Goal: Task Accomplishment & Management: Manage account settings

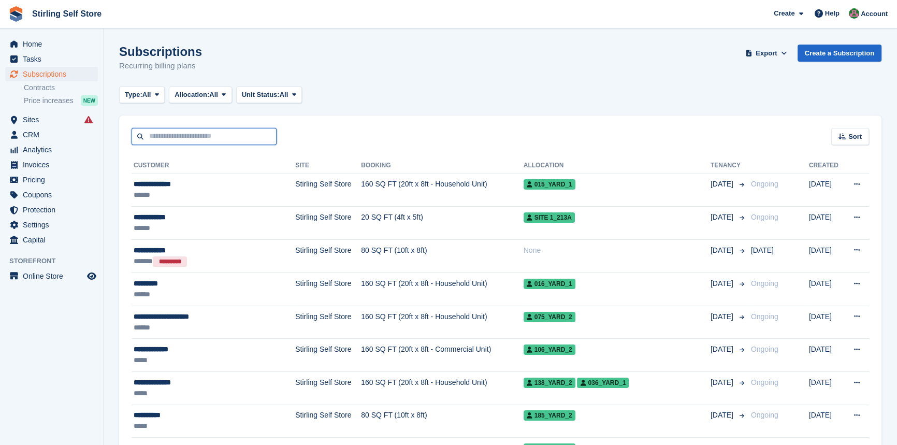
click at [168, 136] on input "text" at bounding box center [204, 136] width 145 height 17
type input "*"
type input "*******"
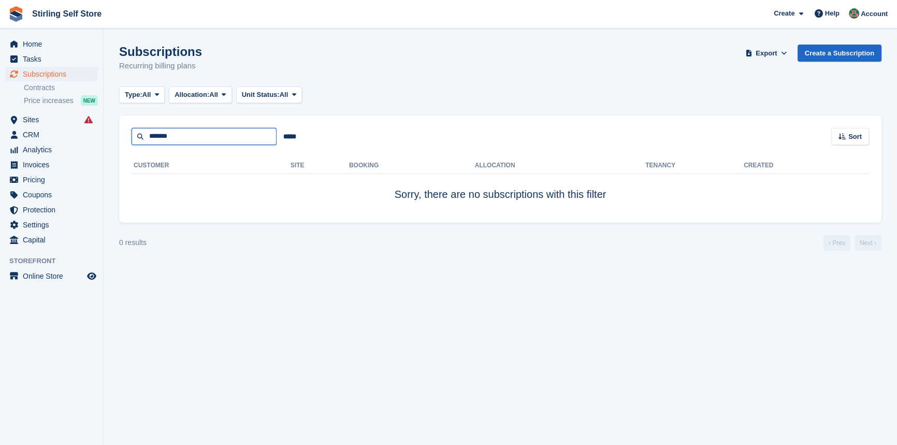
drag, startPoint x: 183, startPoint y: 137, endPoint x: 148, endPoint y: 134, distance: 35.9
click at [148, 134] on input "*******" at bounding box center [204, 136] width 145 height 17
type input "****"
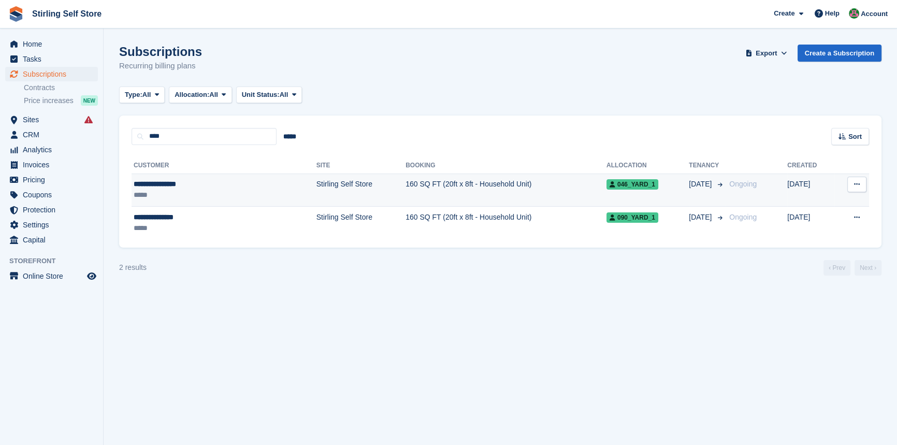
click at [316, 182] on td "Stirling Self Store" at bounding box center [360, 189] width 89 height 33
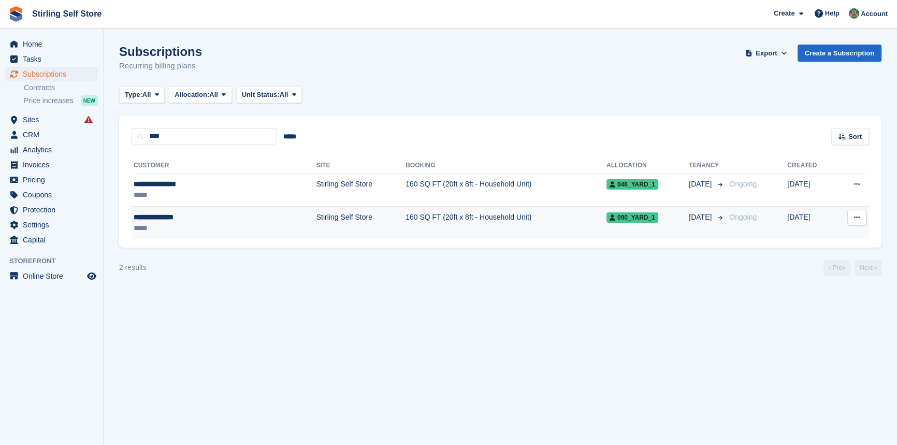
click at [316, 220] on td "Stirling Self Store" at bounding box center [360, 223] width 89 height 33
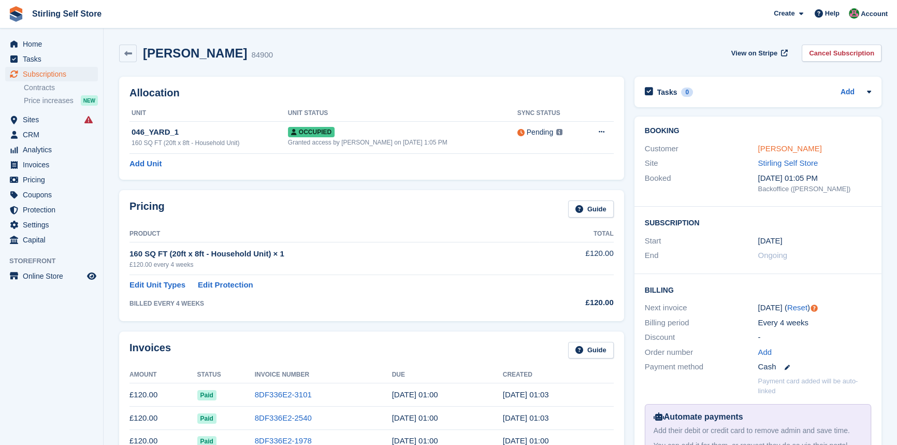
click at [775, 148] on link "Chris MacPherson" at bounding box center [789, 148] width 64 height 9
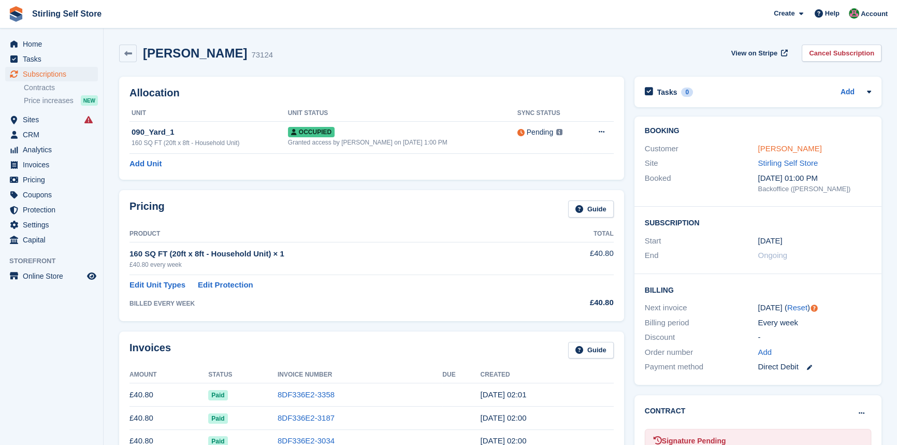
click at [781, 150] on link "Hamish Anderson" at bounding box center [789, 148] width 64 height 9
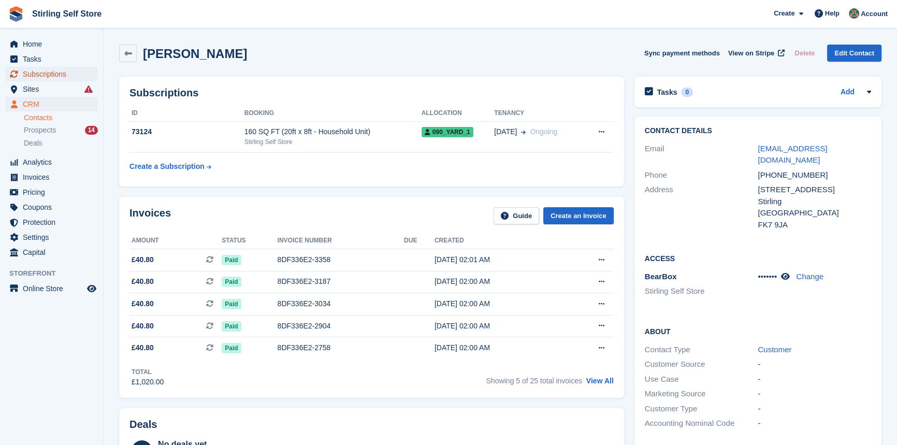
click at [54, 75] on span "Subscriptions" at bounding box center [54, 74] width 62 height 14
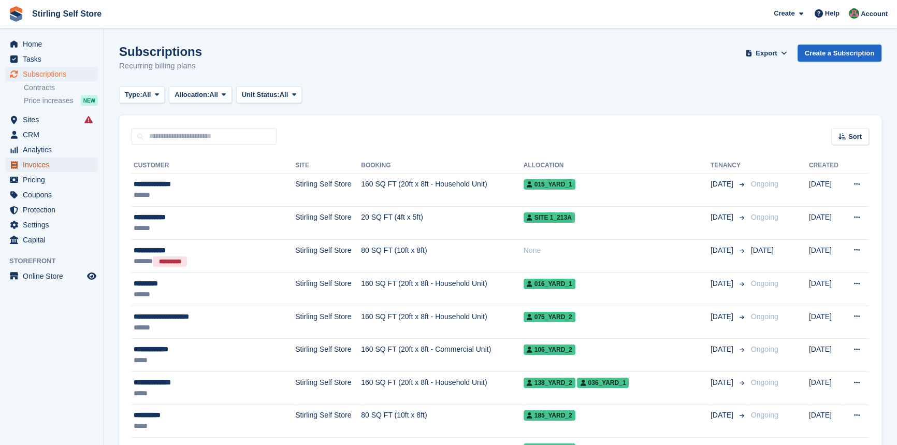
click at [61, 166] on span "Invoices" at bounding box center [54, 164] width 62 height 14
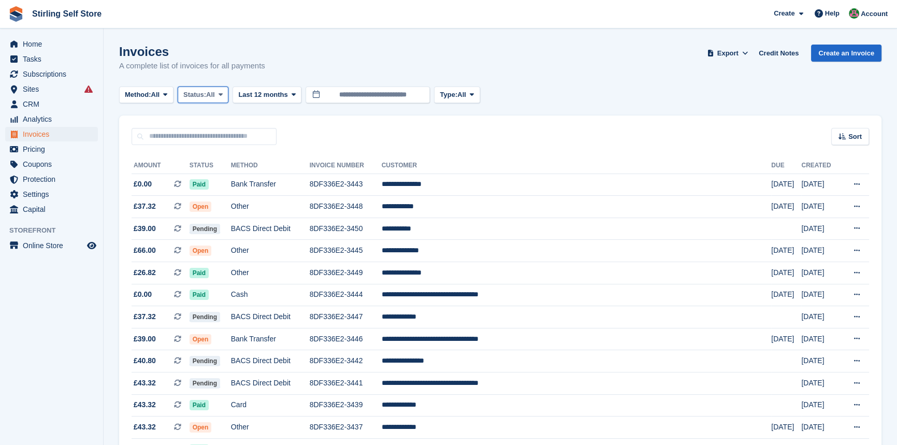
click at [225, 92] on span at bounding box center [220, 95] width 8 height 8
click at [217, 181] on link "Open" at bounding box center [227, 175] width 90 height 19
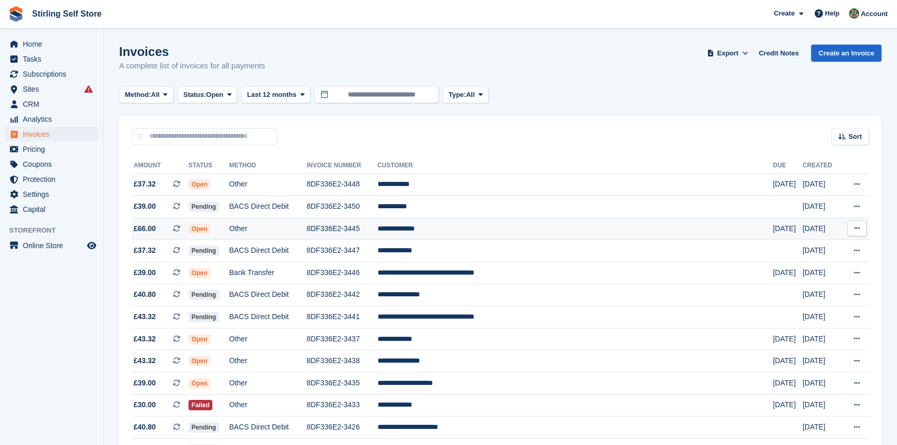
click at [469, 227] on td "**********" at bounding box center [575, 228] width 396 height 22
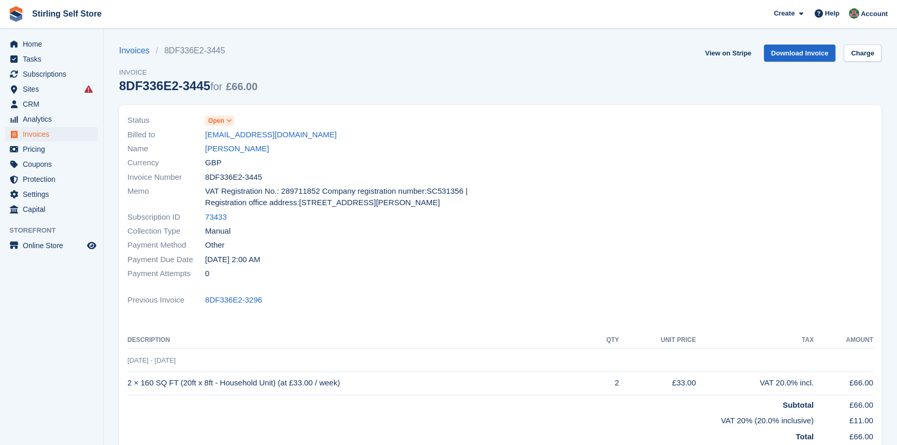
click at [230, 118] on icon at bounding box center [229, 121] width 6 height 6
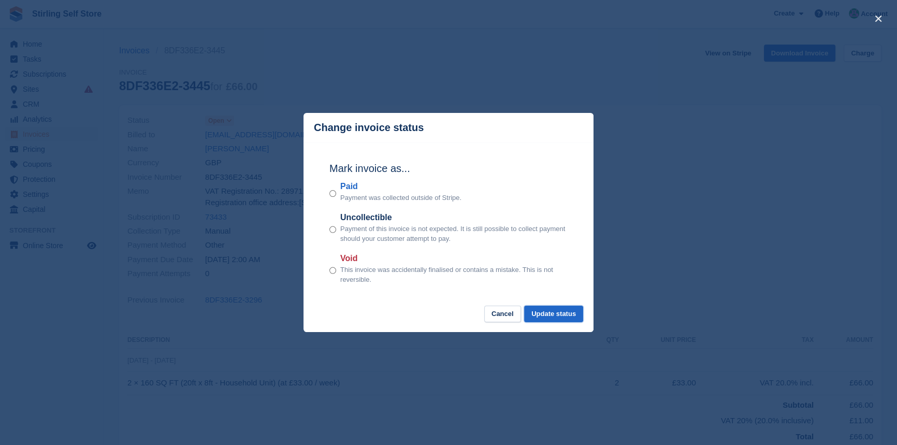
drag, startPoint x: 548, startPoint y: 313, endPoint x: 564, endPoint y: 303, distance: 19.3
click at [548, 314] on button "Update status" at bounding box center [553, 313] width 59 height 17
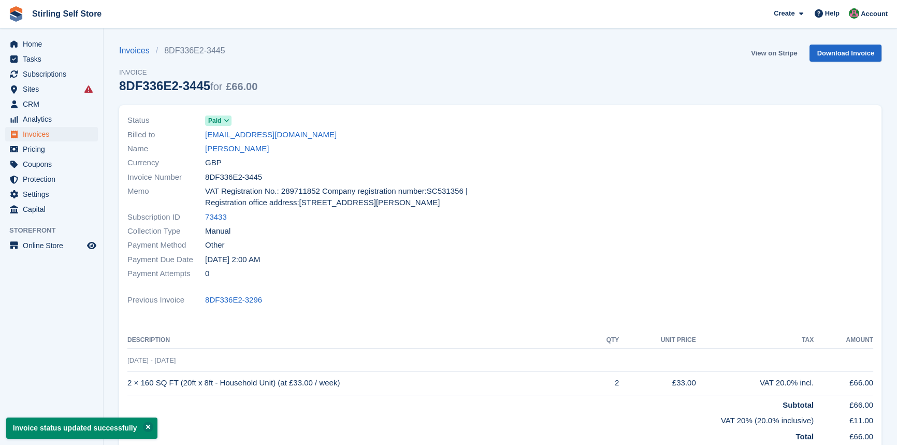
click at [775, 53] on link "View on Stripe" at bounding box center [774, 53] width 54 height 17
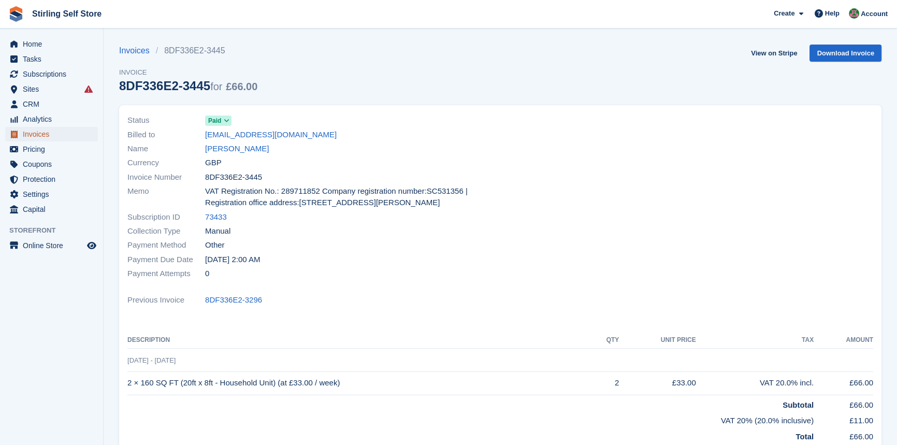
click at [56, 136] on span "Invoices" at bounding box center [54, 134] width 62 height 14
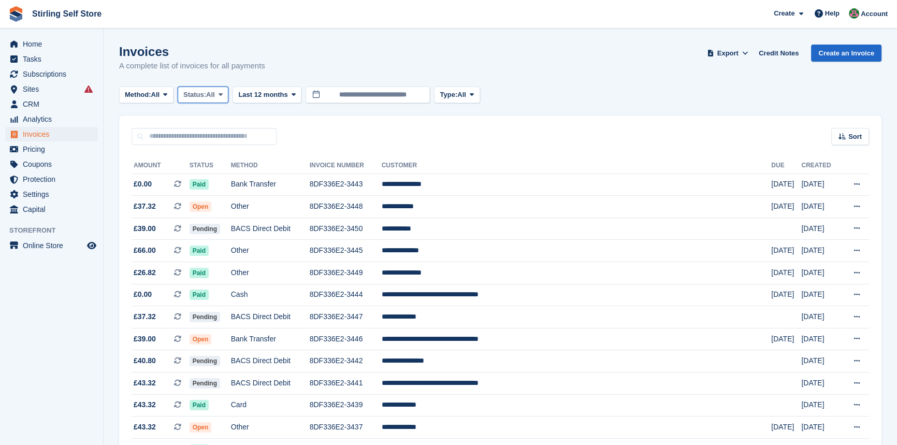
click at [223, 94] on icon at bounding box center [220, 94] width 4 height 7
click at [221, 180] on link "Open" at bounding box center [227, 175] width 90 height 19
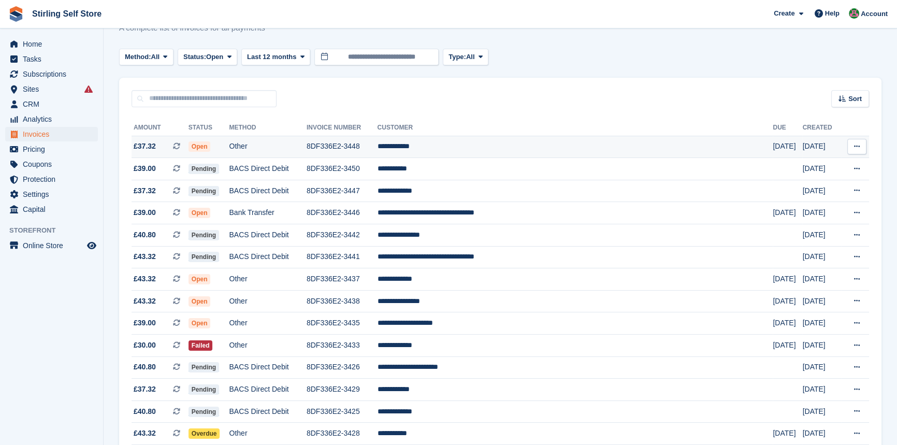
scroll to position [47, 0]
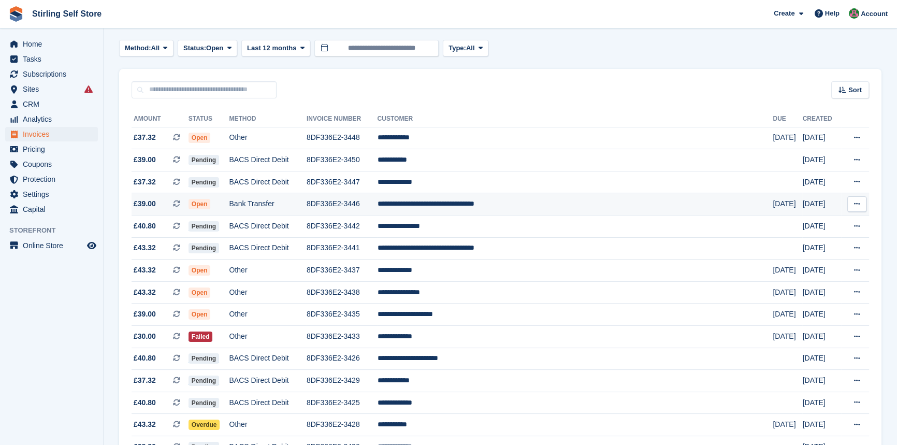
click at [468, 207] on td "**********" at bounding box center [575, 204] width 396 height 22
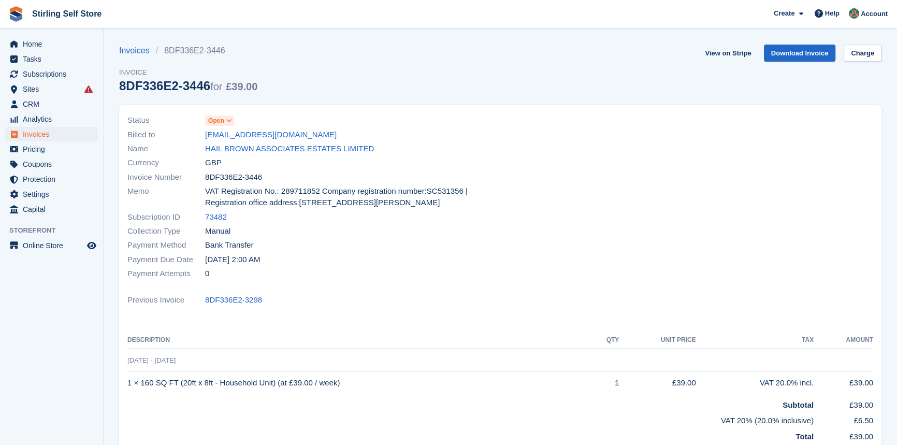
click at [232, 121] on span at bounding box center [229, 120] width 8 height 8
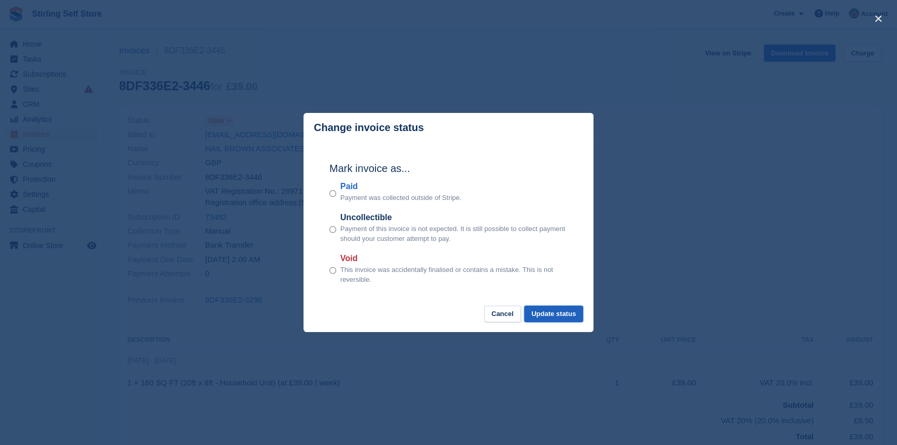
click at [553, 315] on button "Update status" at bounding box center [553, 313] width 59 height 17
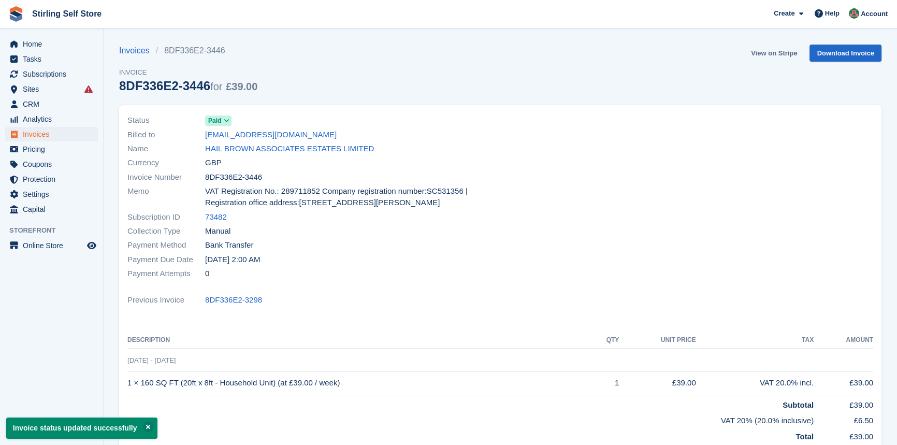
click at [771, 51] on link "View on Stripe" at bounding box center [774, 53] width 54 height 17
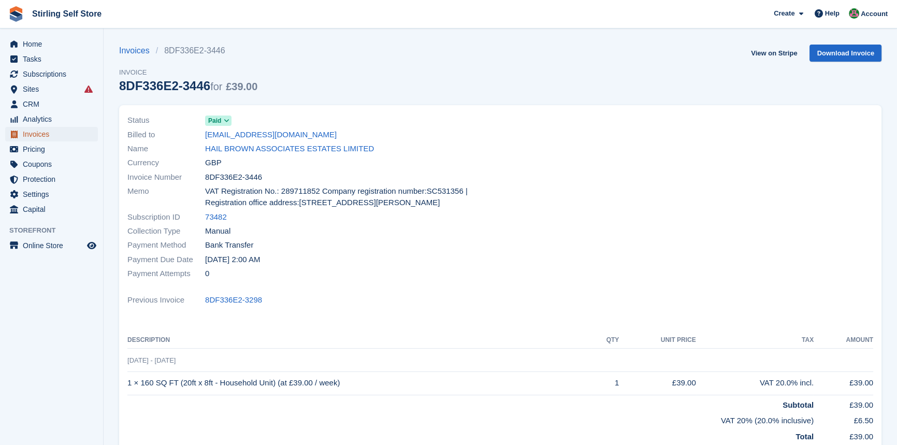
click at [53, 133] on span "Invoices" at bounding box center [54, 134] width 62 height 14
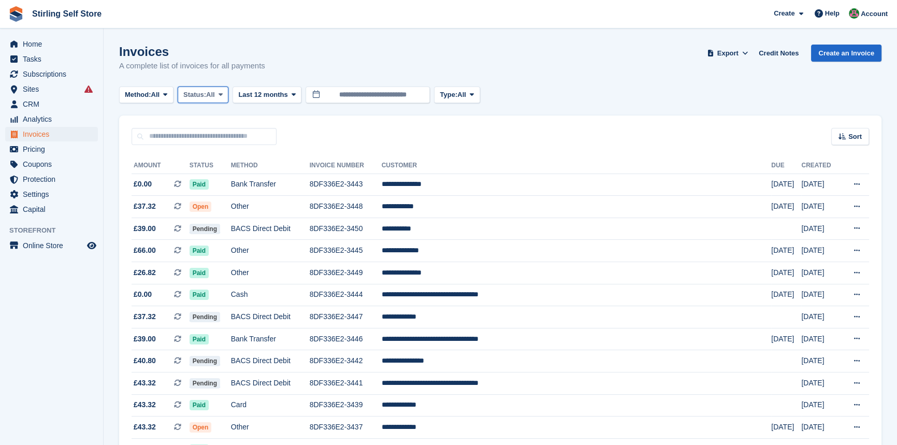
click at [223, 93] on icon at bounding box center [220, 94] width 4 height 7
click at [226, 177] on link "Open" at bounding box center [227, 175] width 90 height 19
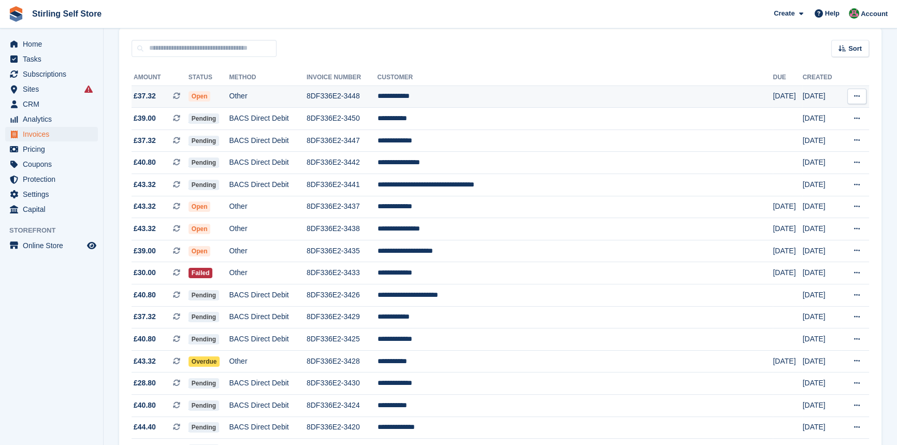
scroll to position [94, 0]
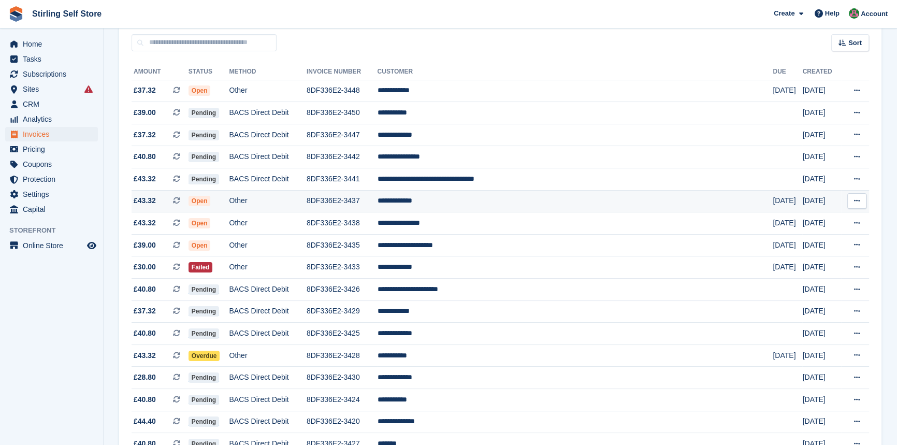
click at [459, 205] on td "**********" at bounding box center [575, 201] width 396 height 22
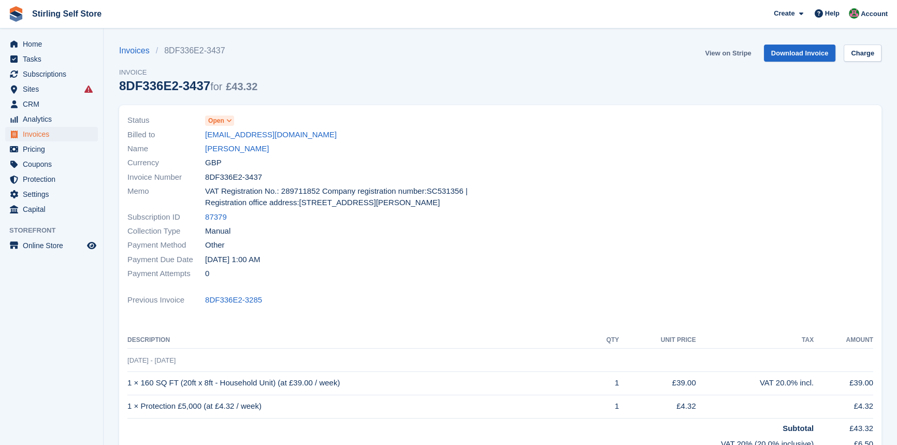
click at [727, 51] on link "View on Stripe" at bounding box center [728, 53] width 54 height 17
click at [68, 135] on span "Invoices" at bounding box center [54, 134] width 62 height 14
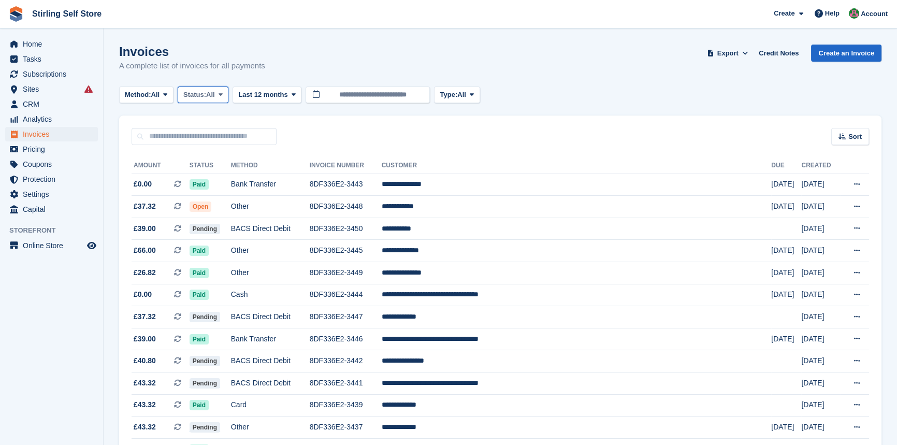
click at [222, 95] on icon at bounding box center [220, 94] width 4 height 7
click at [240, 179] on link "Open" at bounding box center [227, 175] width 90 height 19
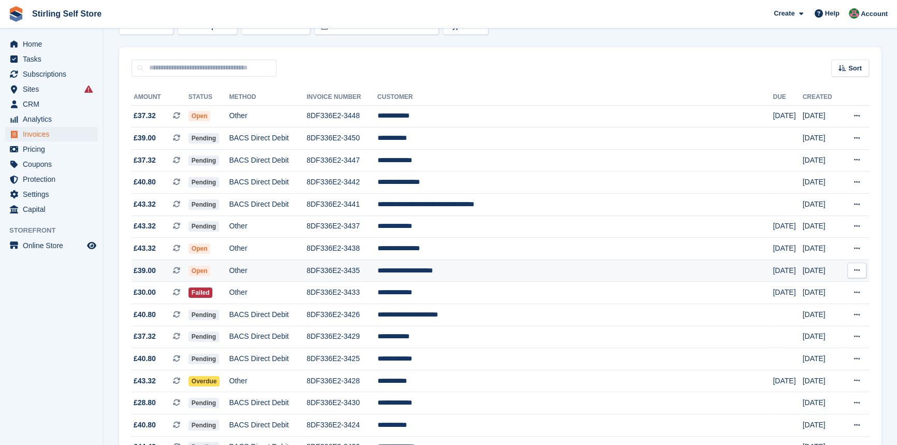
scroll to position [94, 0]
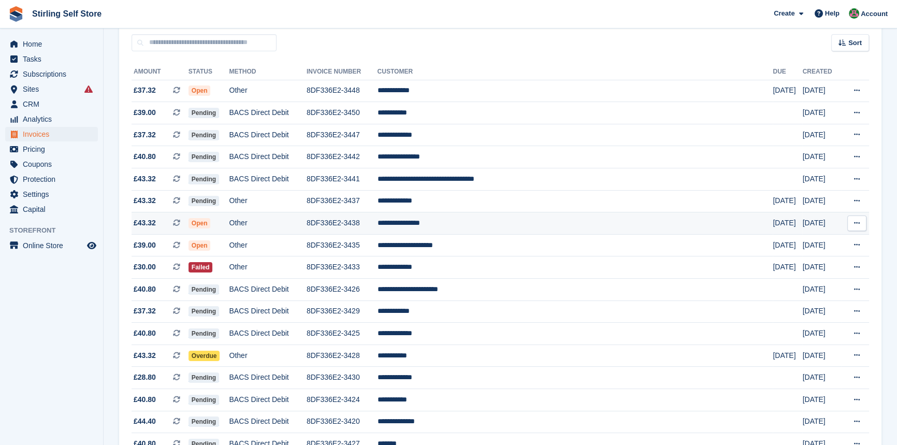
click at [469, 227] on td "**********" at bounding box center [575, 223] width 396 height 22
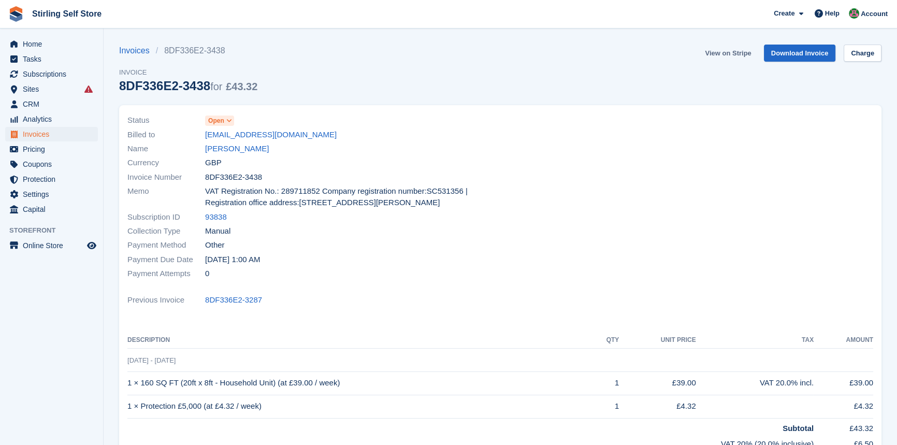
click at [716, 51] on link "View on Stripe" at bounding box center [728, 53] width 54 height 17
click at [62, 134] on span "Invoices" at bounding box center [54, 134] width 62 height 14
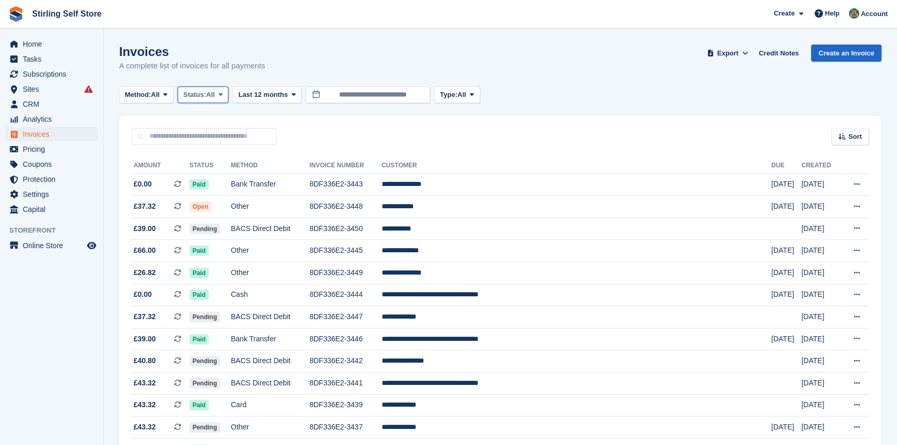
click at [223, 93] on icon at bounding box center [220, 94] width 4 height 7
click at [230, 178] on link "Open" at bounding box center [227, 175] width 90 height 19
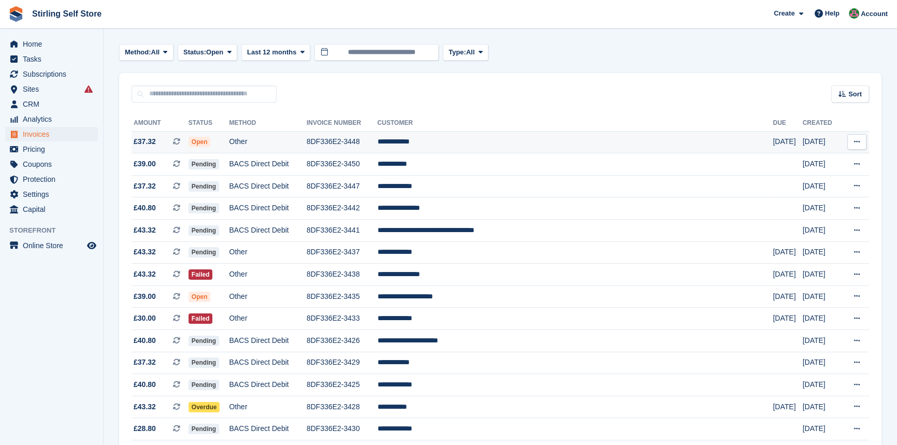
scroll to position [141, 0]
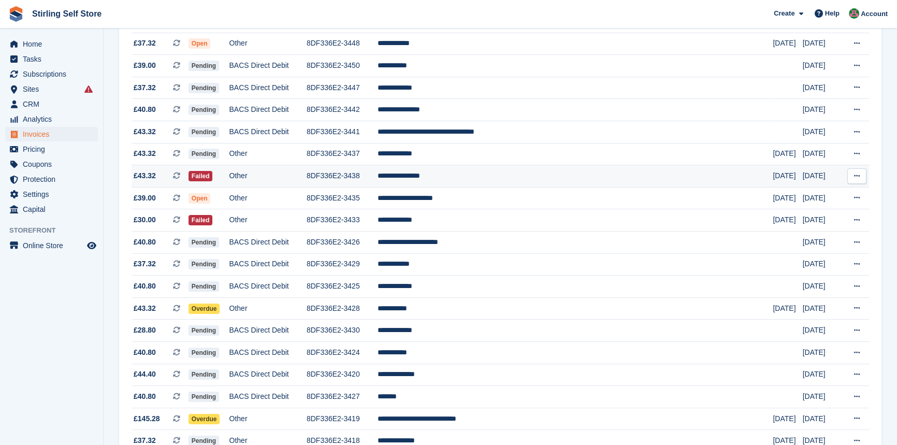
click at [468, 179] on td "**********" at bounding box center [575, 176] width 396 height 22
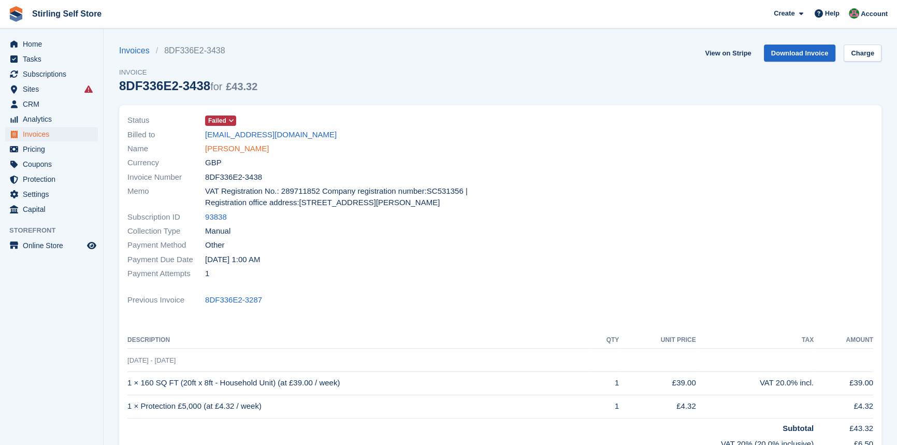
click at [221, 149] on link "[PERSON_NAME]" at bounding box center [237, 149] width 64 height 12
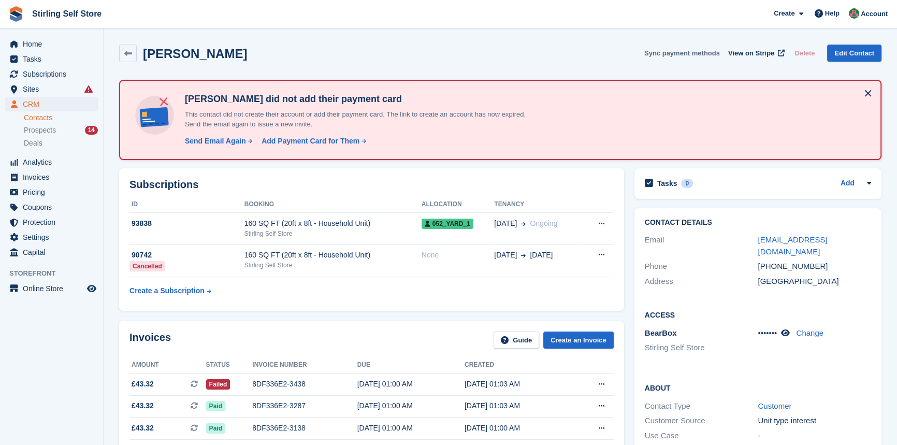
click at [671, 52] on button "Sync payment methods" at bounding box center [682, 53] width 76 height 17
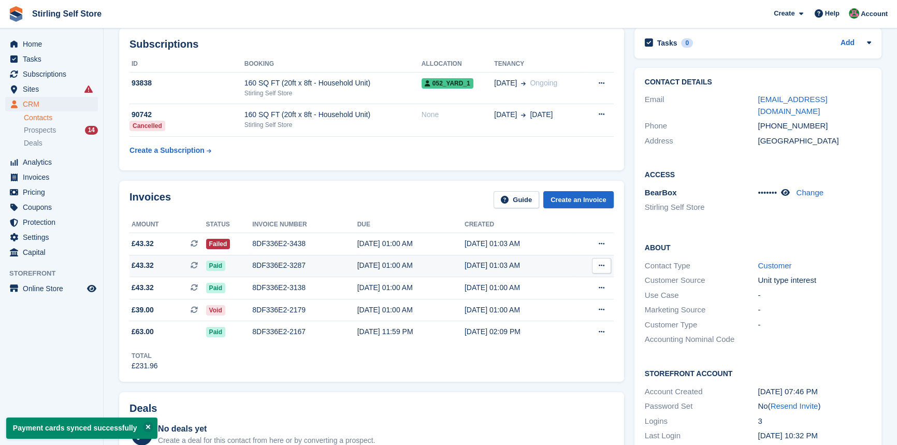
scroll to position [141, 0]
click at [389, 244] on div "[DATE] 01:00 AM" at bounding box center [410, 243] width 107 height 11
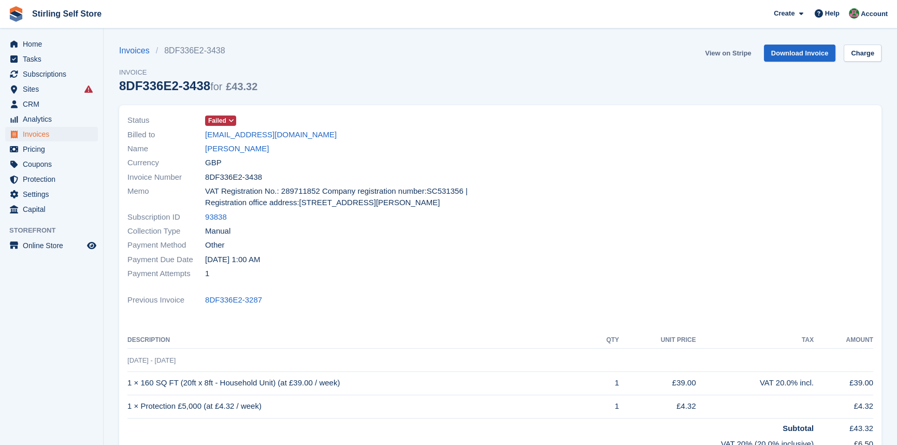
click at [725, 51] on link "View on Stripe" at bounding box center [728, 53] width 54 height 17
click at [60, 134] on span "Invoices" at bounding box center [54, 134] width 62 height 14
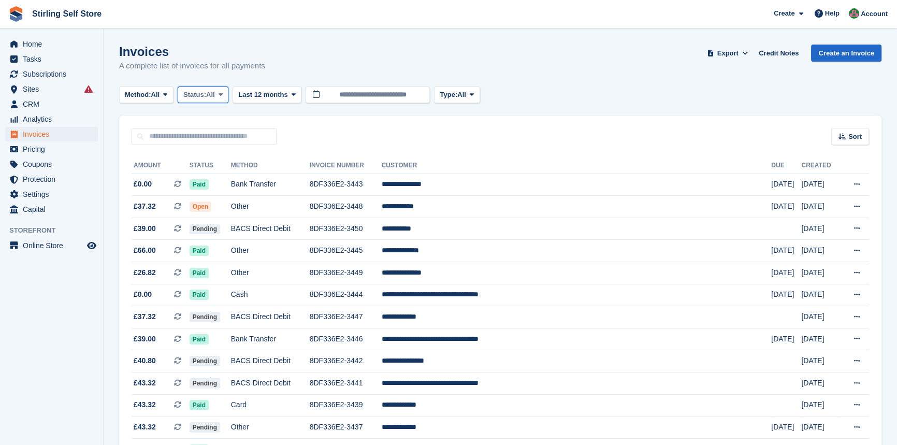
click at [220, 95] on span at bounding box center [220, 95] width 8 height 8
click at [220, 174] on link "Open" at bounding box center [227, 175] width 90 height 19
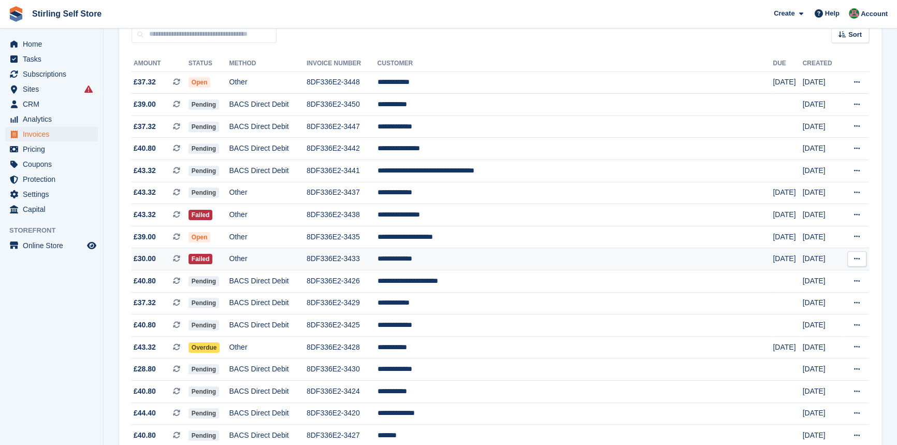
scroll to position [141, 0]
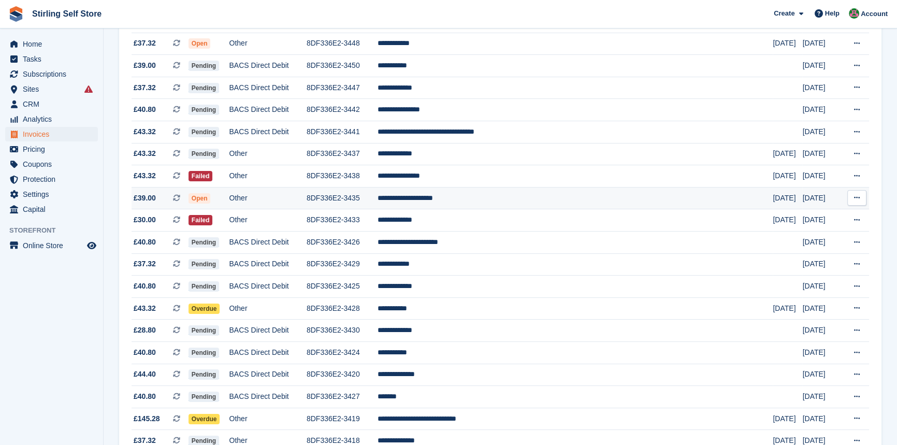
click at [486, 202] on td "**********" at bounding box center [575, 198] width 396 height 22
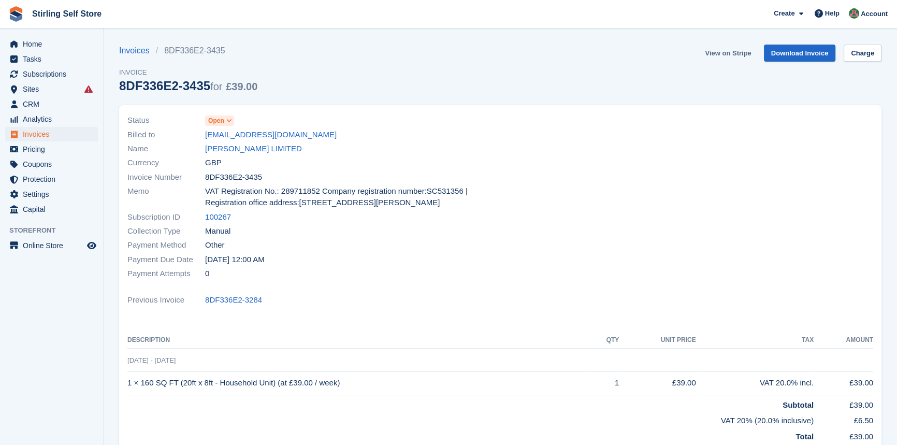
click at [730, 52] on link "View on Stripe" at bounding box center [728, 53] width 54 height 17
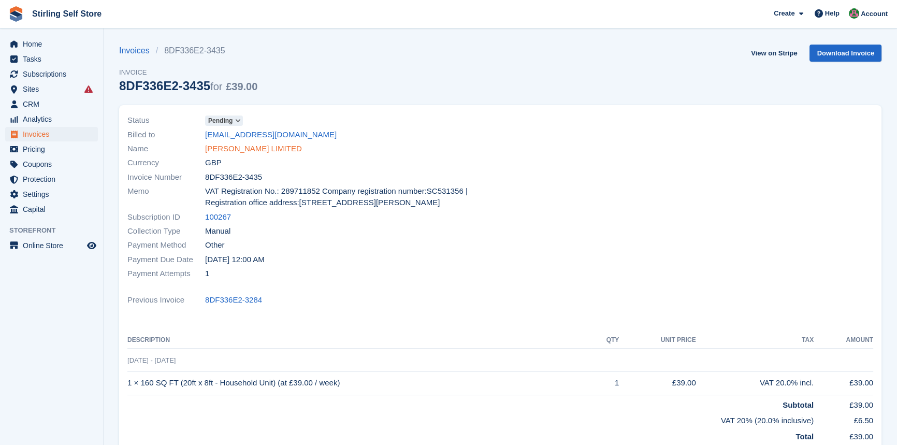
click at [255, 148] on link "[PERSON_NAME] LIMITED" at bounding box center [253, 149] width 97 height 12
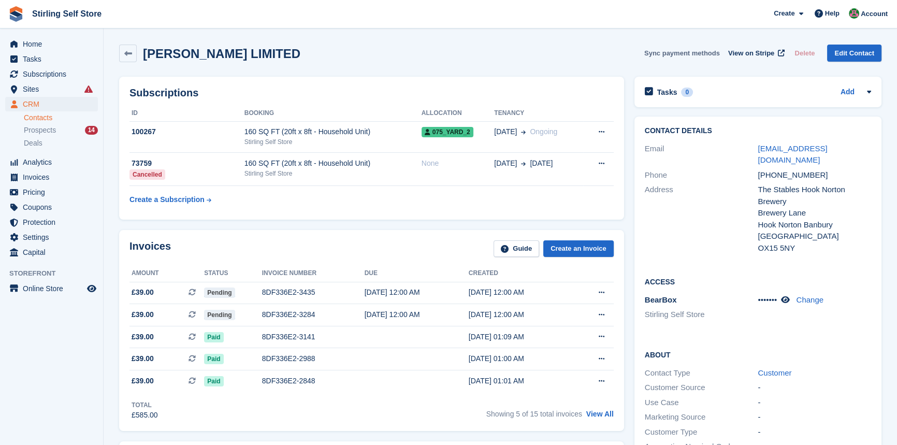
click at [680, 54] on button "Sync payment methods" at bounding box center [682, 53] width 76 height 17
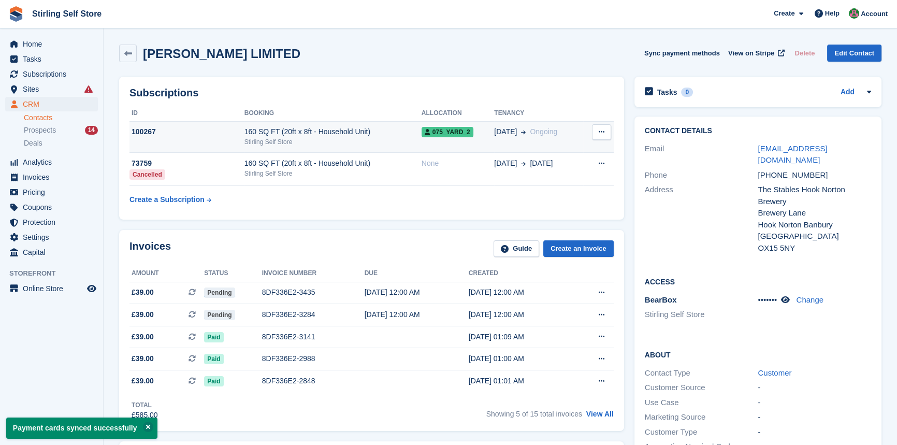
click at [364, 132] on div "160 SQ FT (20ft x 8ft - Household Unit)" at bounding box center [332, 131] width 177 height 11
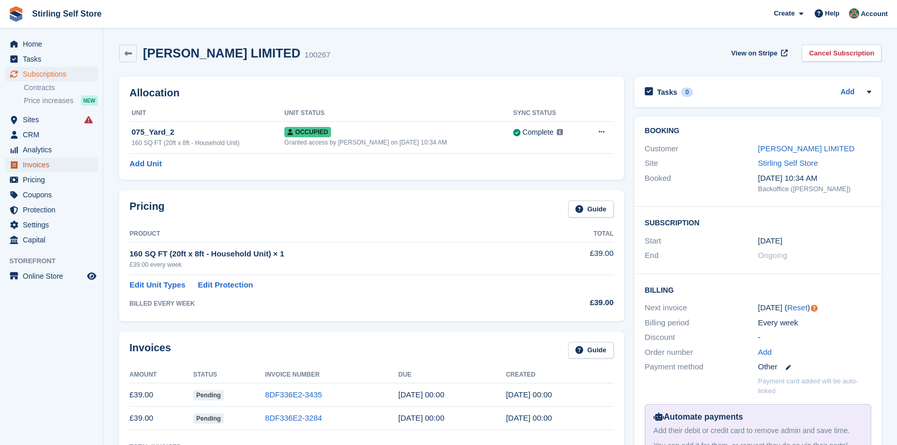
click at [54, 166] on span "Invoices" at bounding box center [54, 164] width 62 height 14
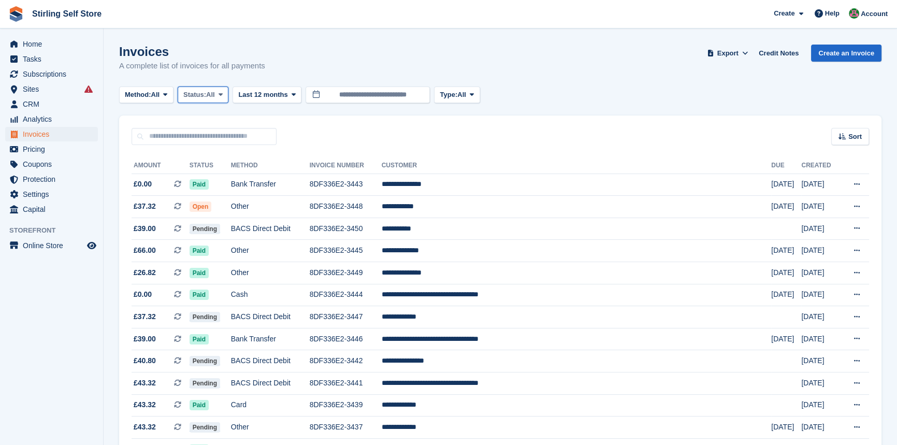
click at [223, 93] on icon at bounding box center [220, 94] width 4 height 7
click at [217, 171] on link "Open" at bounding box center [227, 175] width 90 height 19
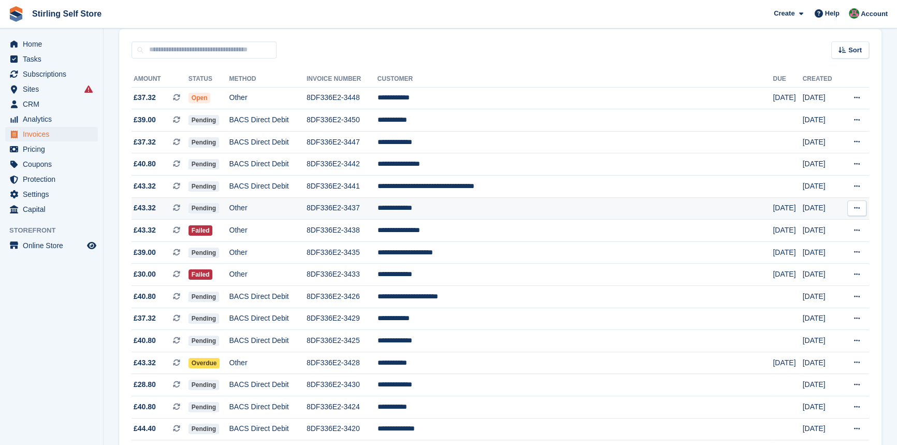
scroll to position [94, 0]
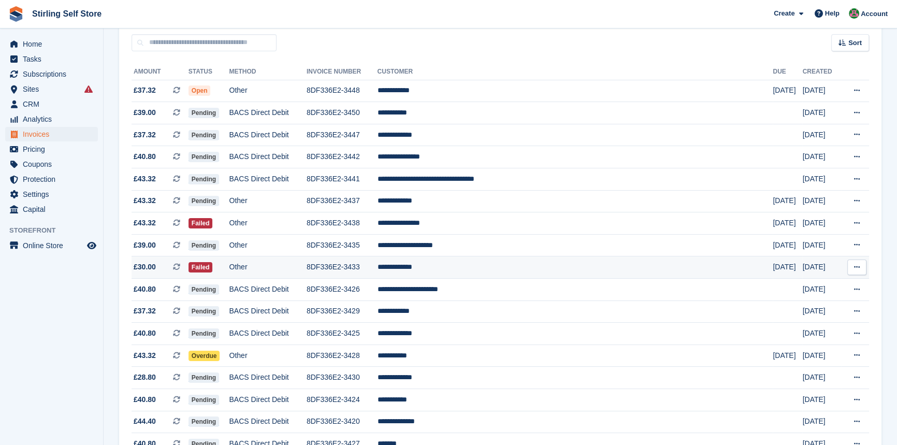
click at [469, 267] on td "**********" at bounding box center [575, 267] width 396 height 22
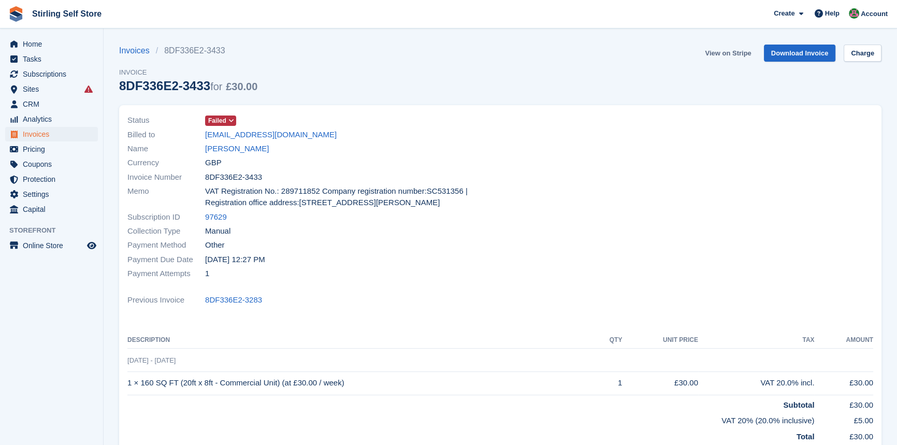
click at [718, 55] on link "View on Stripe" at bounding box center [728, 53] width 54 height 17
click at [54, 135] on span "Invoices" at bounding box center [54, 134] width 62 height 14
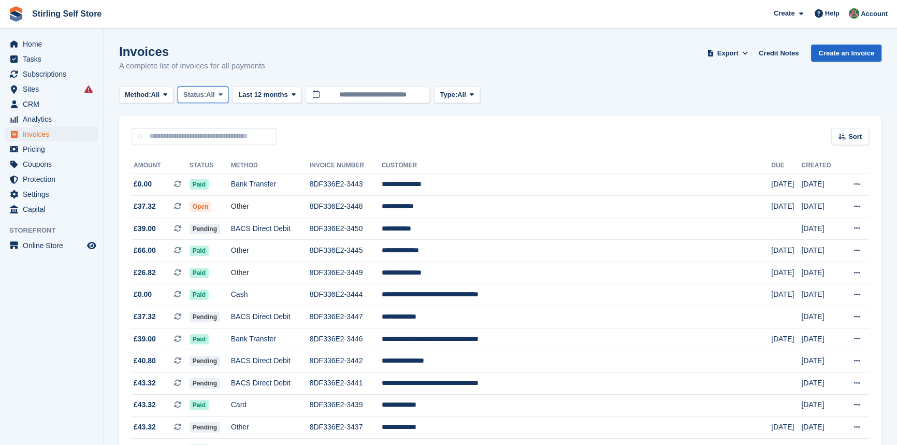
click at [223, 93] on icon at bounding box center [220, 94] width 4 height 7
click at [222, 178] on link "Open" at bounding box center [227, 175] width 90 height 19
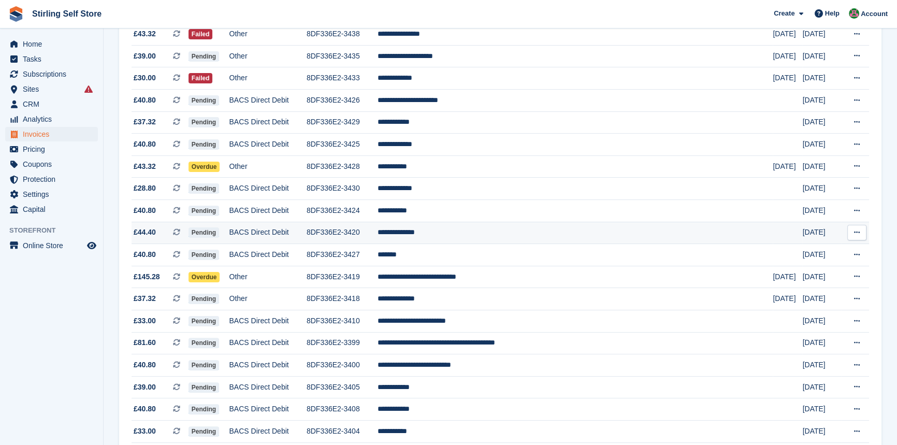
scroll to position [282, 0]
click at [491, 282] on td "**********" at bounding box center [575, 277] width 396 height 22
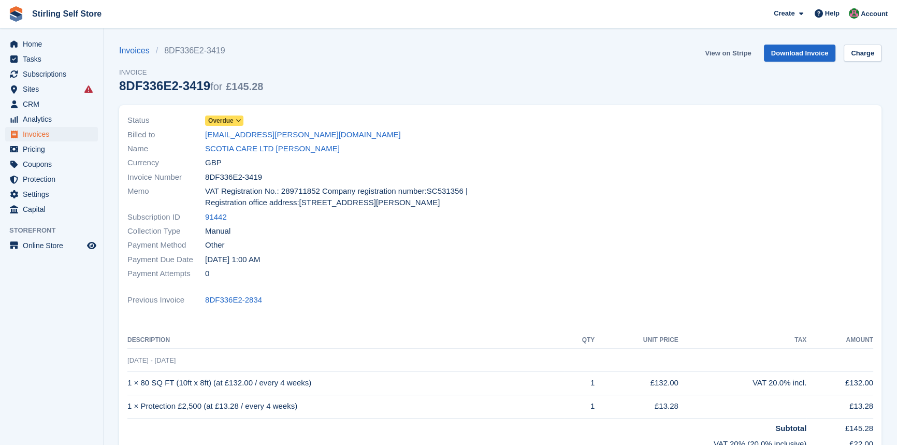
click at [729, 52] on link "View on Stripe" at bounding box center [728, 53] width 54 height 17
click at [275, 150] on link "SCOTIA CARE LTD Charles Linton" at bounding box center [272, 149] width 135 height 12
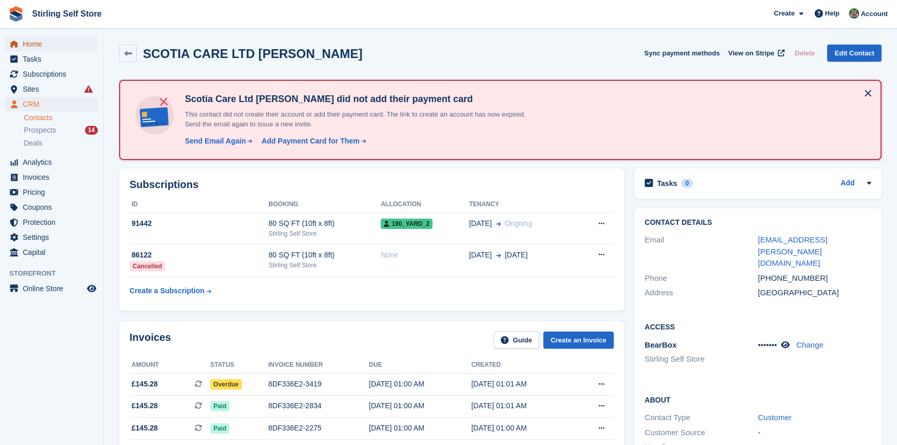
click at [40, 43] on span "Home" at bounding box center [54, 44] width 62 height 14
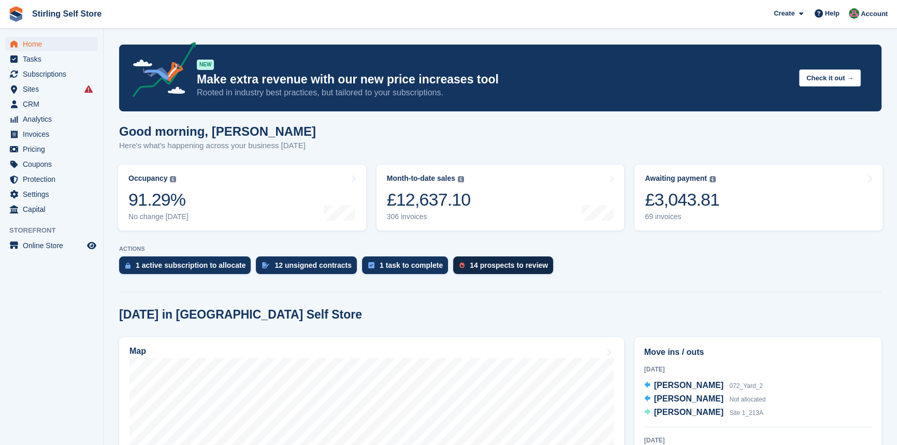
scroll to position [188, 0]
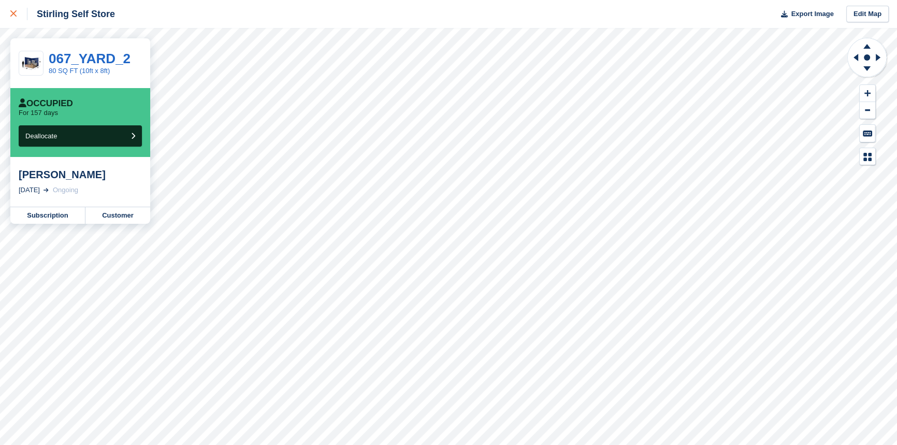
click at [8, 14] on link at bounding box center [13, 14] width 27 height 28
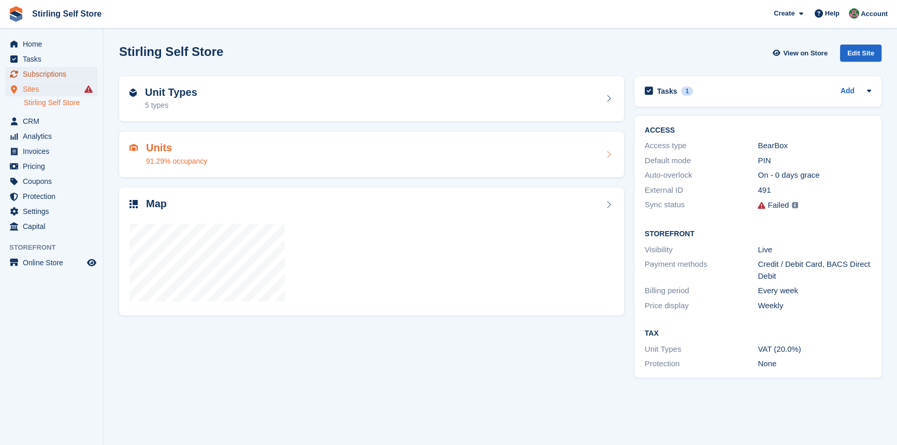
click at [55, 70] on span "Subscriptions" at bounding box center [54, 74] width 62 height 14
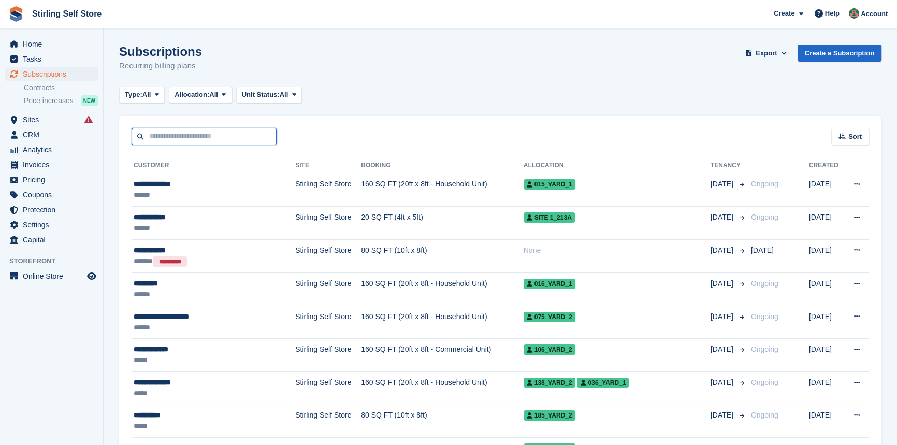
click at [170, 139] on input "text" at bounding box center [204, 136] width 145 height 17
type input "*******"
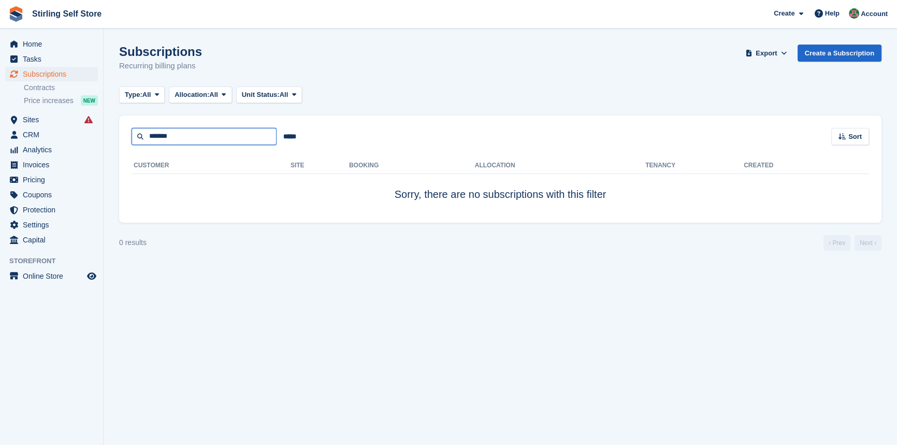
click at [172, 133] on input "*******" at bounding box center [204, 136] width 145 height 17
type input "********"
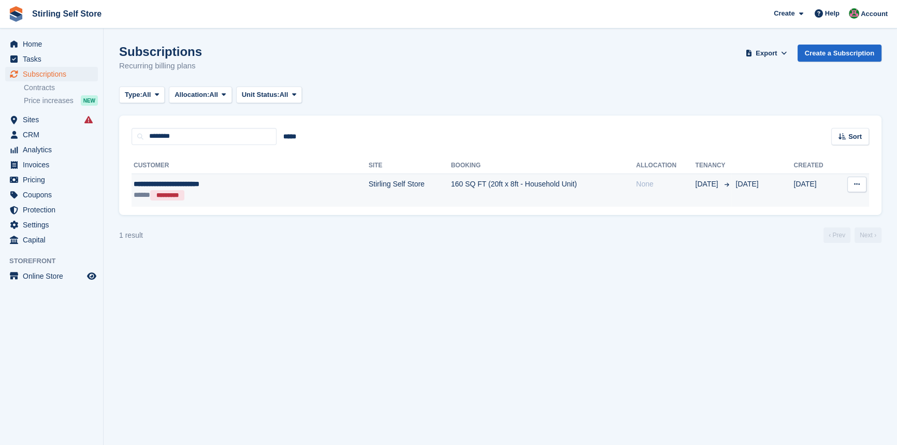
click at [451, 186] on td "160 SQ FT (20ft x 8ft - Household Unit)" at bounding box center [543, 189] width 185 height 33
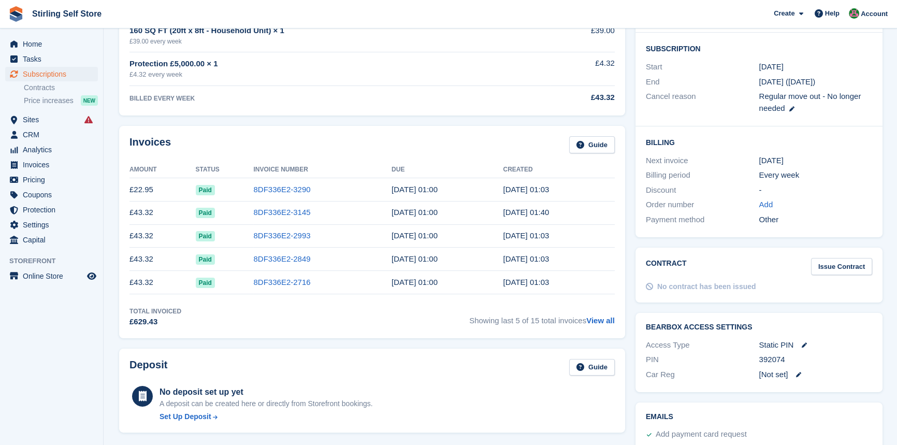
scroll to position [188, 0]
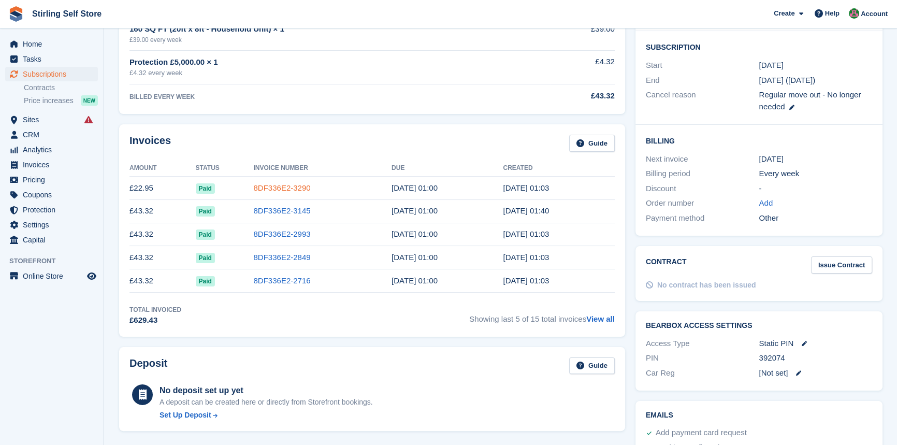
click at [289, 186] on link "8DF336E2-3290" at bounding box center [281, 187] width 57 height 9
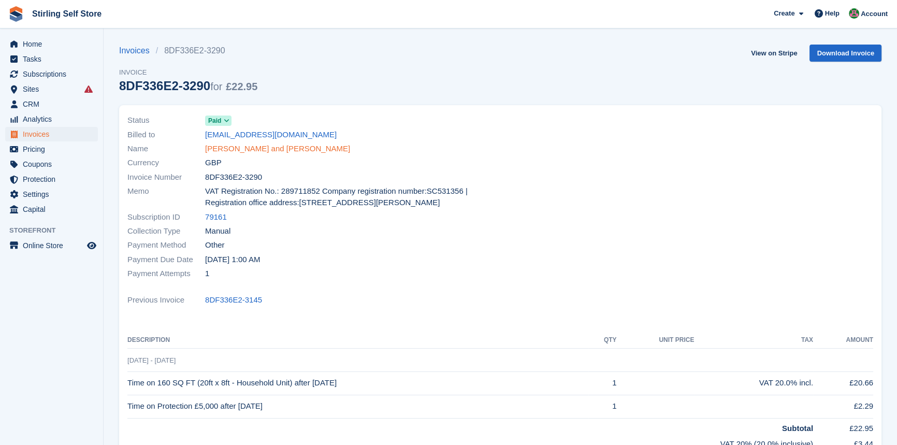
click at [248, 151] on link "Beverley and Frank Wilson" at bounding box center [277, 149] width 145 height 12
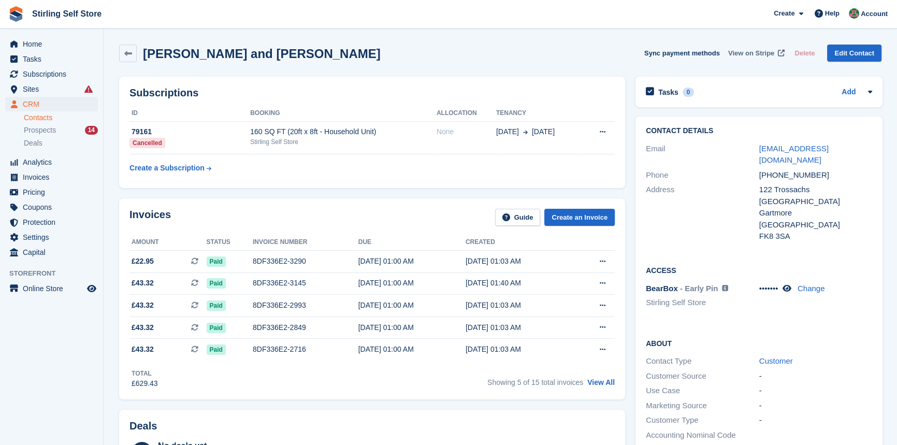
click at [746, 52] on span "View on Stripe" at bounding box center [751, 53] width 46 height 10
click at [57, 181] on span "Invoices" at bounding box center [54, 177] width 62 height 14
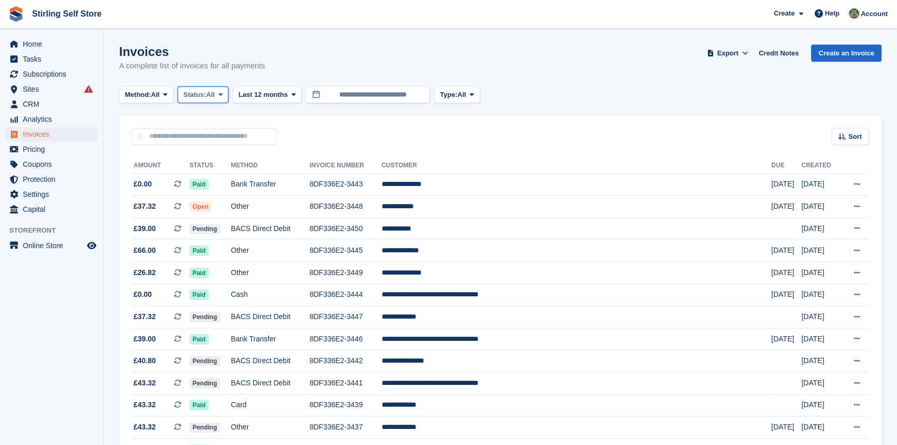
click at [223, 91] on icon at bounding box center [220, 94] width 4 height 7
click at [227, 181] on link "Open" at bounding box center [227, 175] width 90 height 19
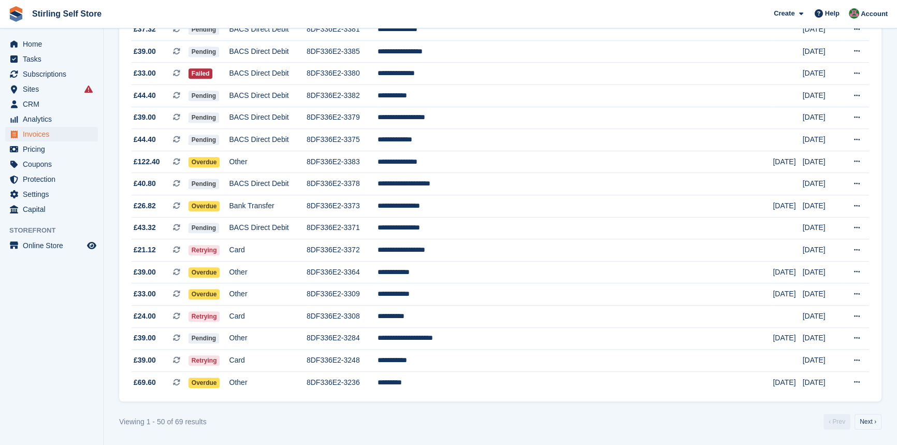
scroll to position [899, 0]
click at [869, 422] on link "Next ›" at bounding box center [867, 422] width 27 height 16
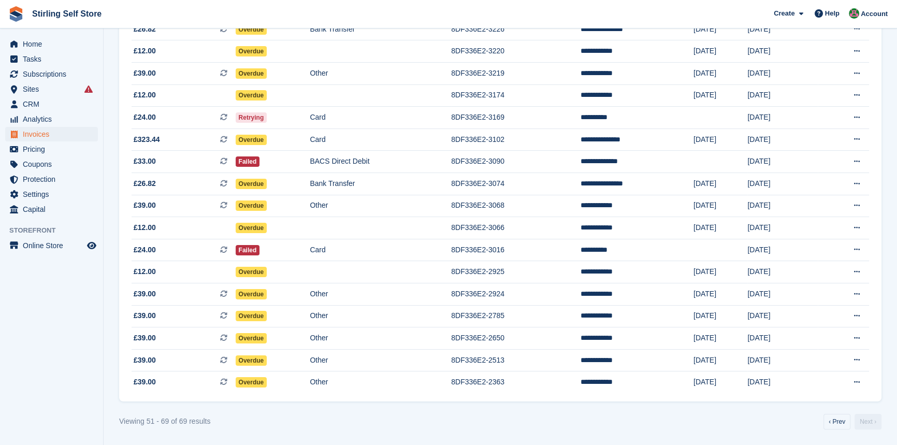
scroll to position [205, 0]
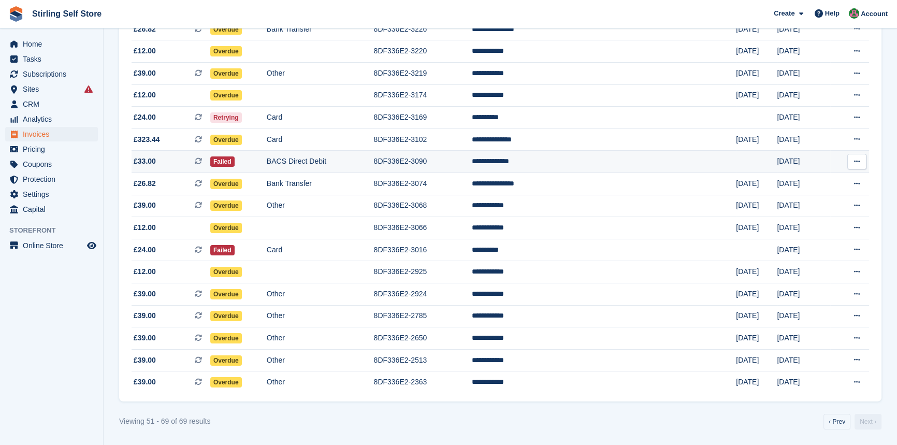
click at [578, 159] on td "**********" at bounding box center [604, 162] width 265 height 22
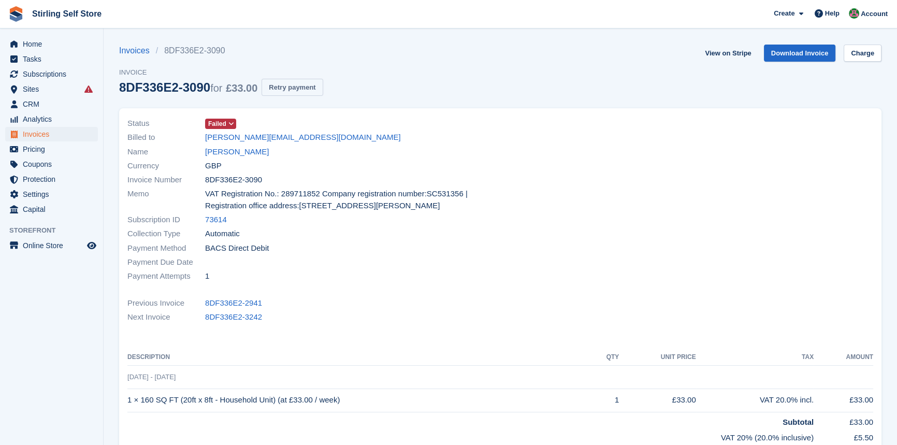
click at [299, 89] on button "Retry payment" at bounding box center [291, 87] width 61 height 17
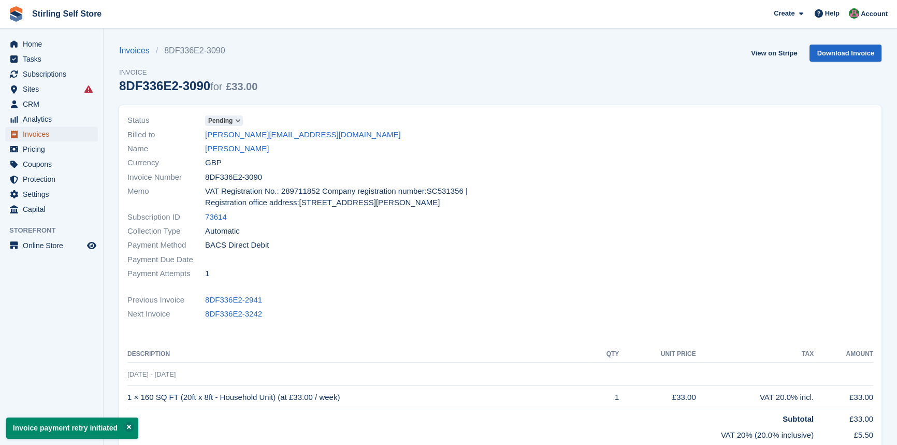
click at [46, 136] on span "Invoices" at bounding box center [54, 134] width 62 height 14
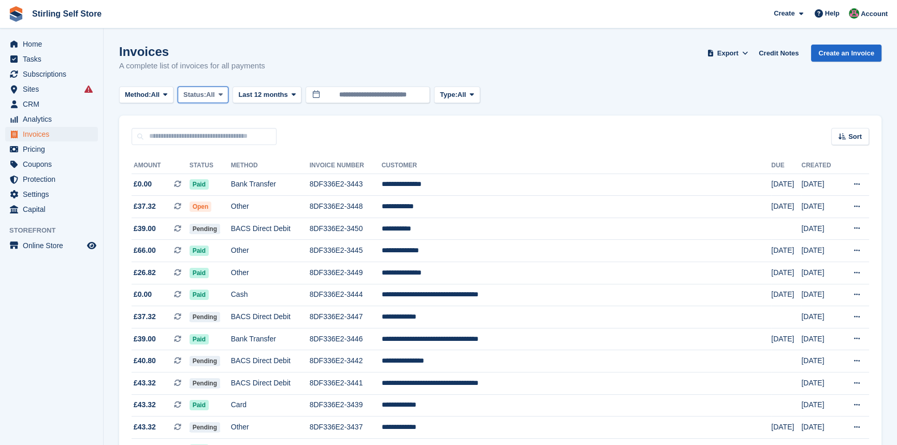
click at [215, 94] on span "All" at bounding box center [210, 95] width 9 height 10
click at [225, 181] on link "Open" at bounding box center [227, 175] width 90 height 19
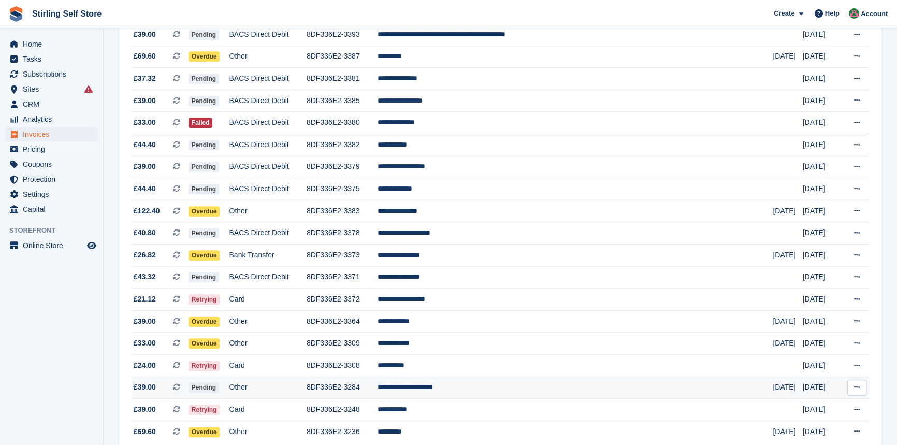
scroll to position [899, 0]
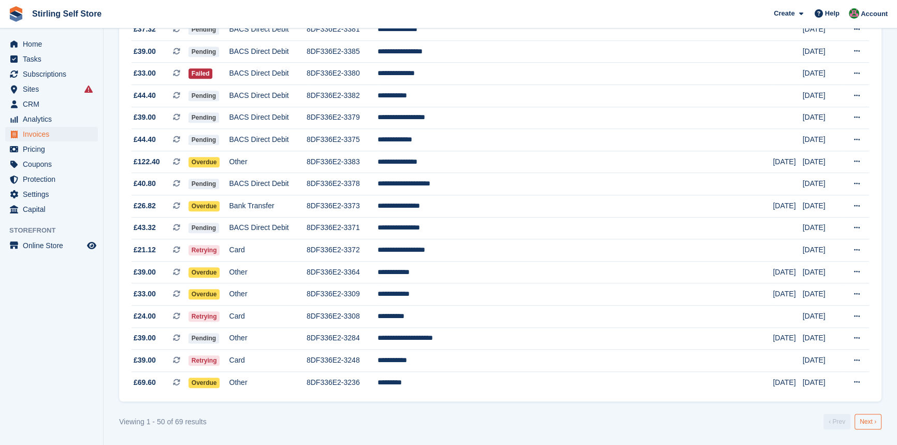
click at [873, 424] on link "Next ›" at bounding box center [867, 422] width 27 height 16
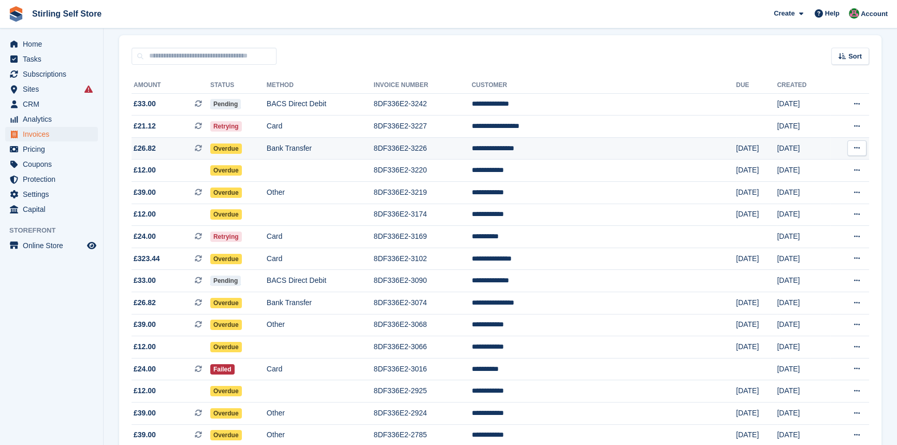
scroll to position [64, 0]
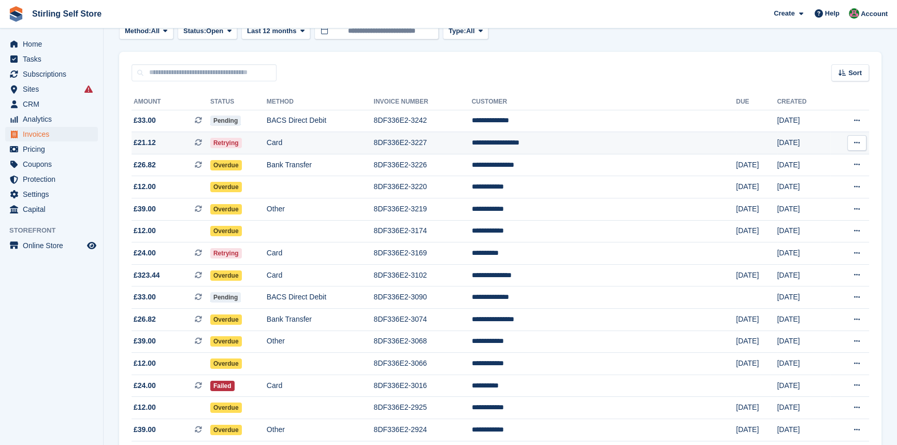
click at [585, 143] on td "**********" at bounding box center [604, 143] width 265 height 22
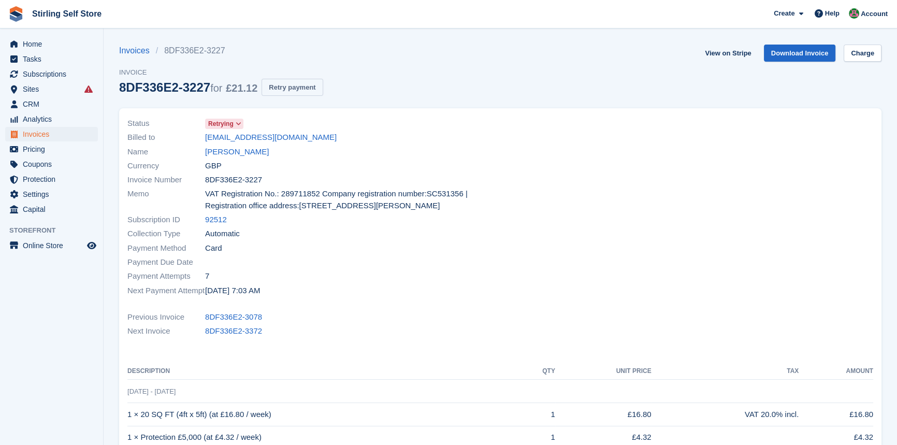
click at [287, 89] on button "Retry payment" at bounding box center [291, 87] width 61 height 17
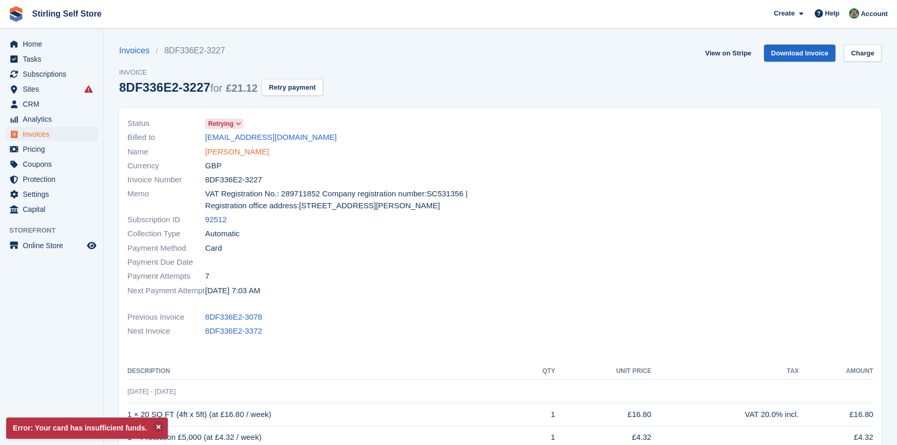
click at [238, 147] on link "[PERSON_NAME]" at bounding box center [237, 152] width 64 height 12
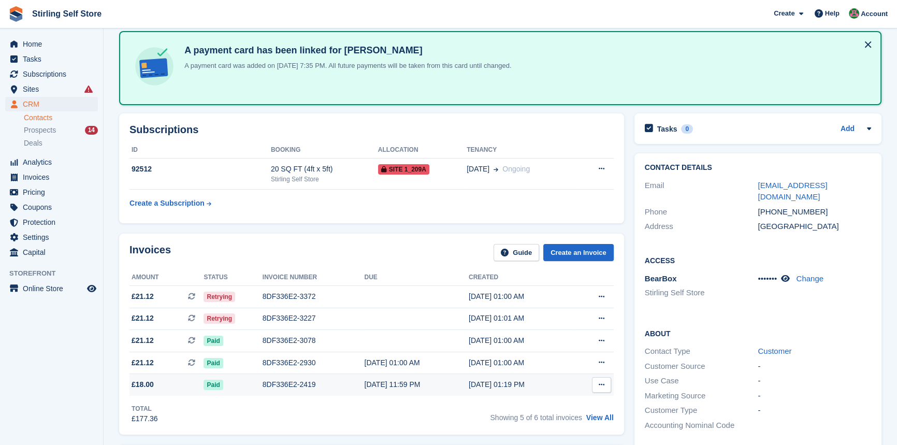
scroll to position [47, 0]
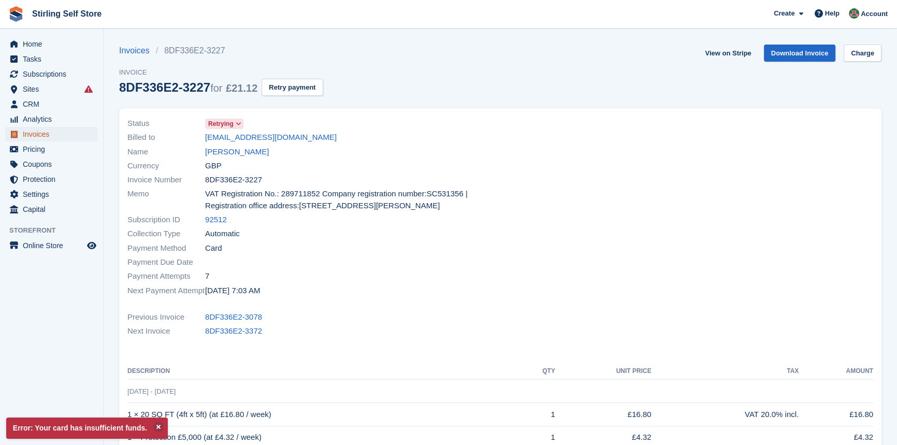
click at [41, 133] on span "Invoices" at bounding box center [54, 134] width 62 height 14
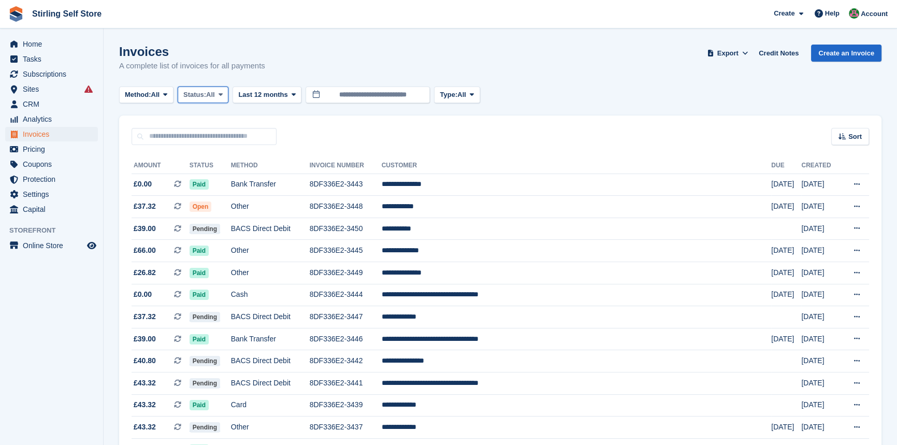
click at [223, 94] on icon at bounding box center [220, 94] width 4 height 7
click at [240, 181] on link "Open" at bounding box center [227, 175] width 90 height 19
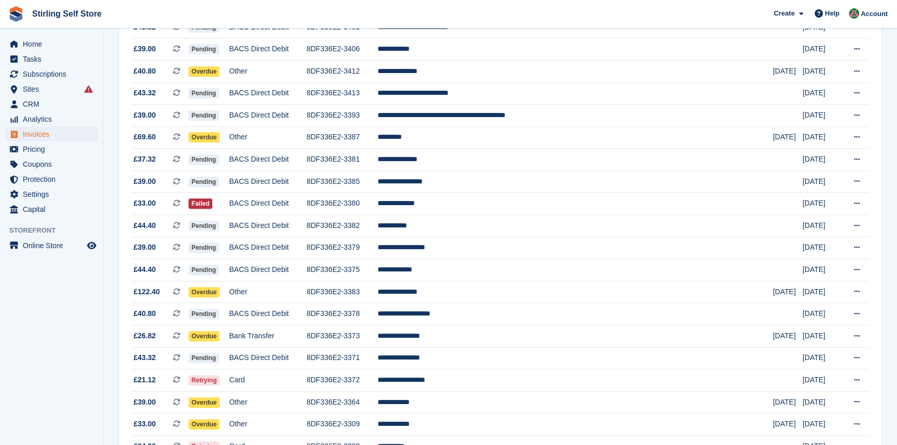
scroll to position [899, 0]
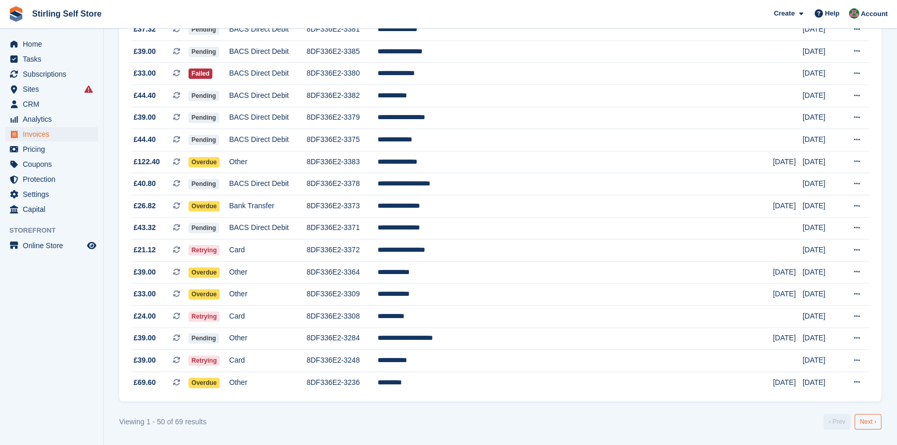
click at [866, 417] on link "Next ›" at bounding box center [867, 422] width 27 height 16
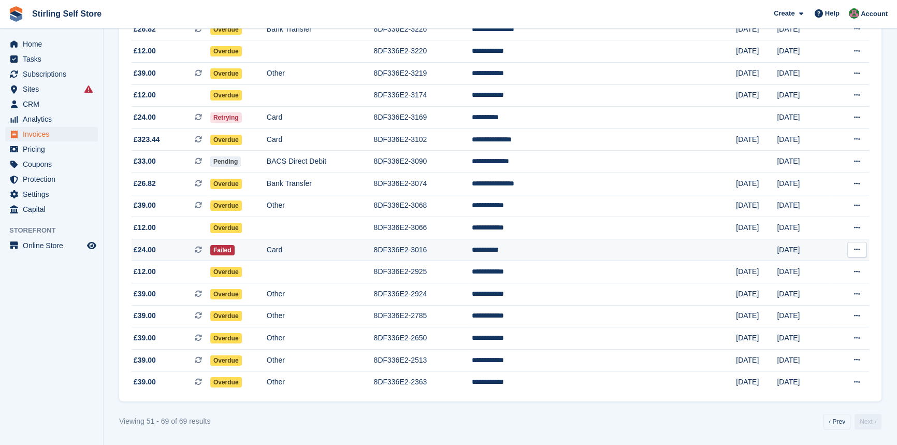
scroll to position [205, 0]
click at [831, 424] on link "‹ Prev" at bounding box center [836, 422] width 27 height 16
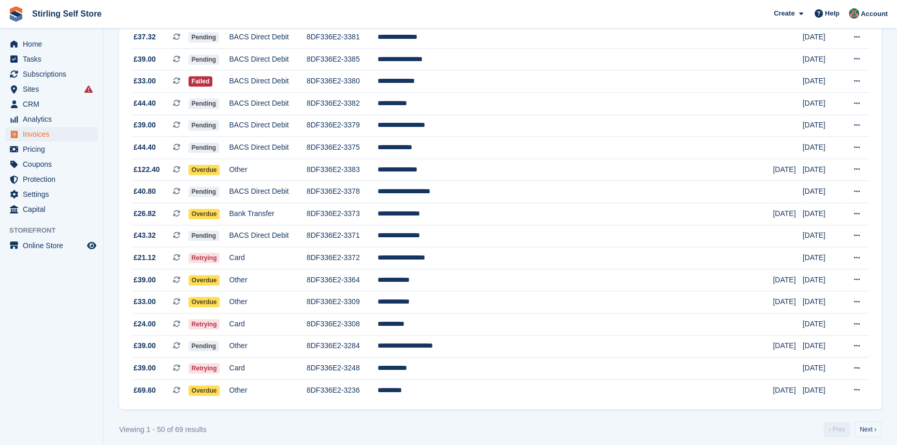
scroll to position [899, 0]
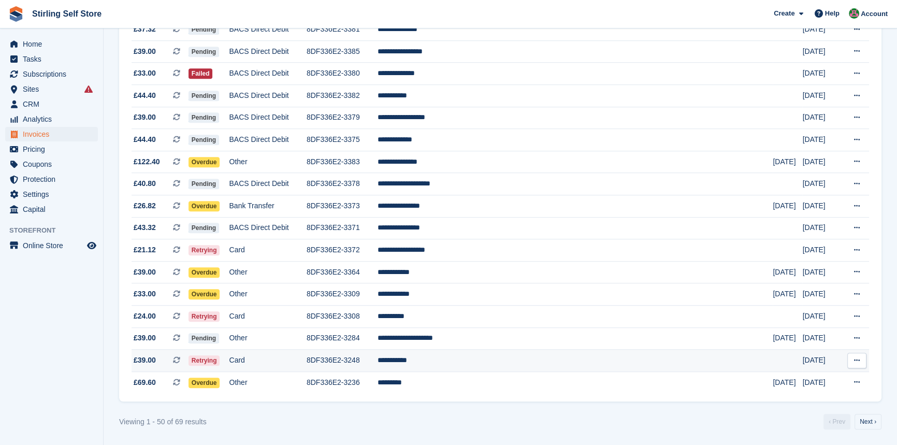
click at [465, 358] on td "**********" at bounding box center [575, 360] width 396 height 22
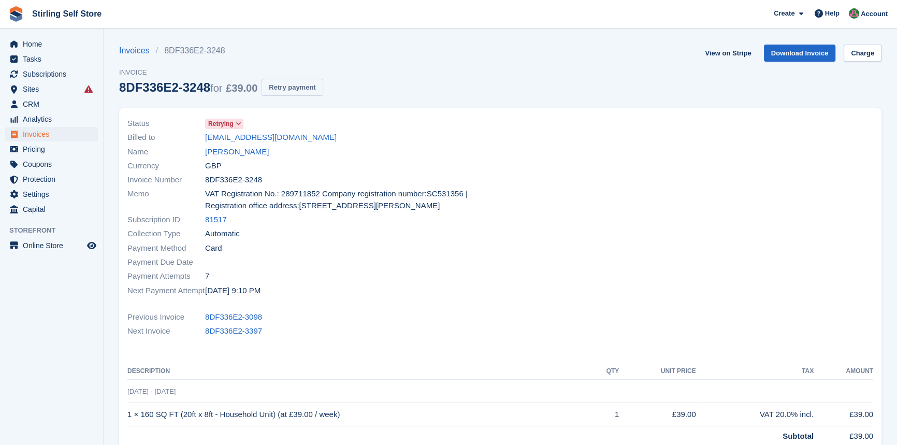
click at [302, 88] on button "Retry payment" at bounding box center [291, 87] width 61 height 17
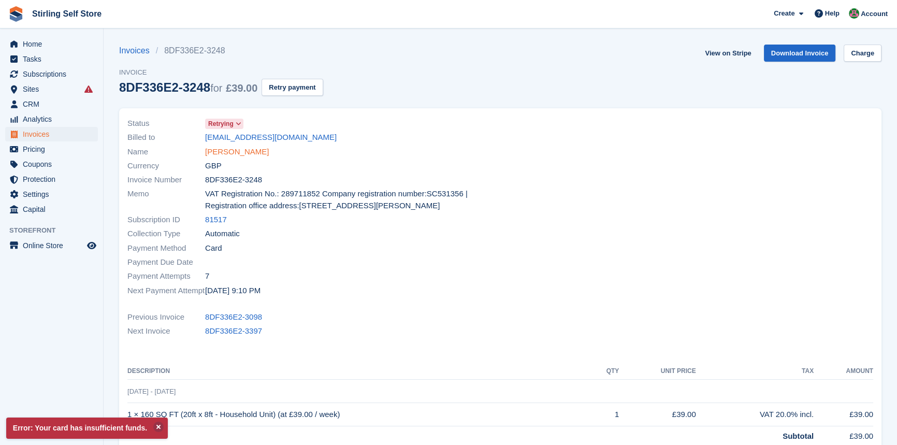
click at [234, 150] on link "Mark Holmes" at bounding box center [237, 152] width 64 height 12
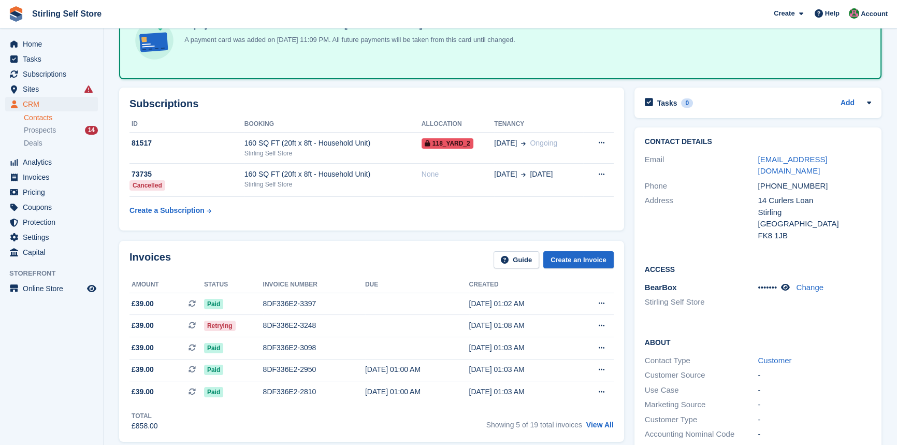
scroll to position [188, 0]
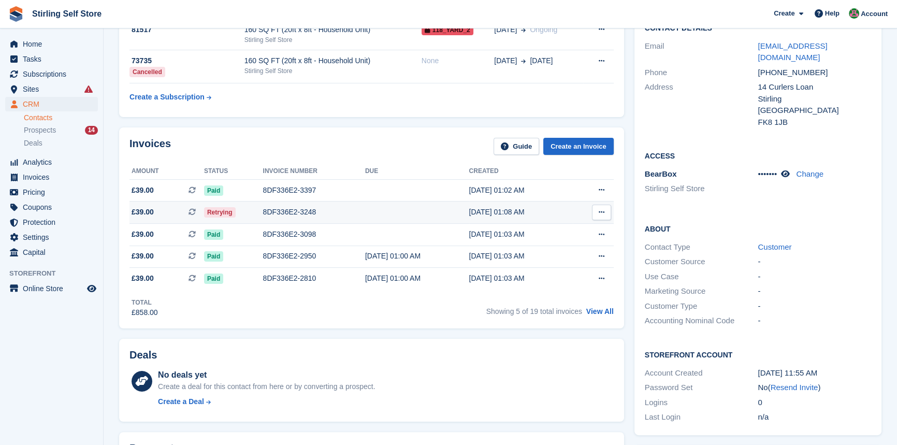
click at [295, 213] on div "8DF336E2-3248" at bounding box center [314, 212] width 102 height 11
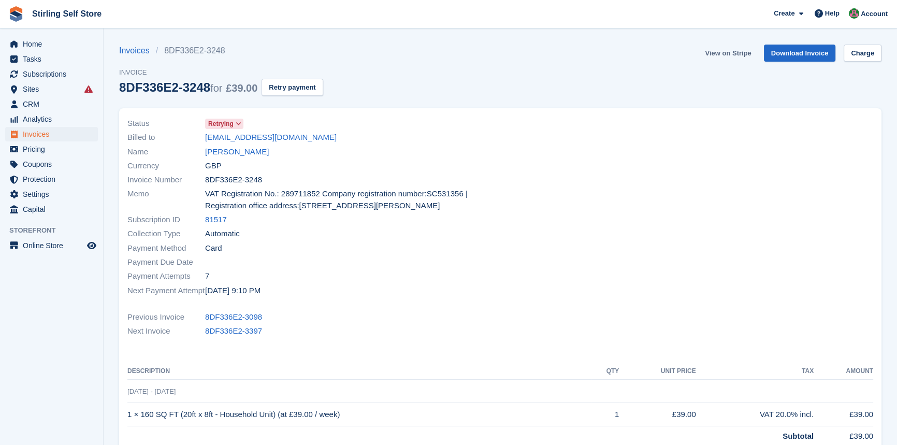
click at [730, 53] on link "View on Stripe" at bounding box center [728, 53] width 54 height 17
drag, startPoint x: 48, startPoint y: 132, endPoint x: 53, endPoint y: 133, distance: 5.8
click at [48, 133] on span "Invoices" at bounding box center [54, 134] width 62 height 14
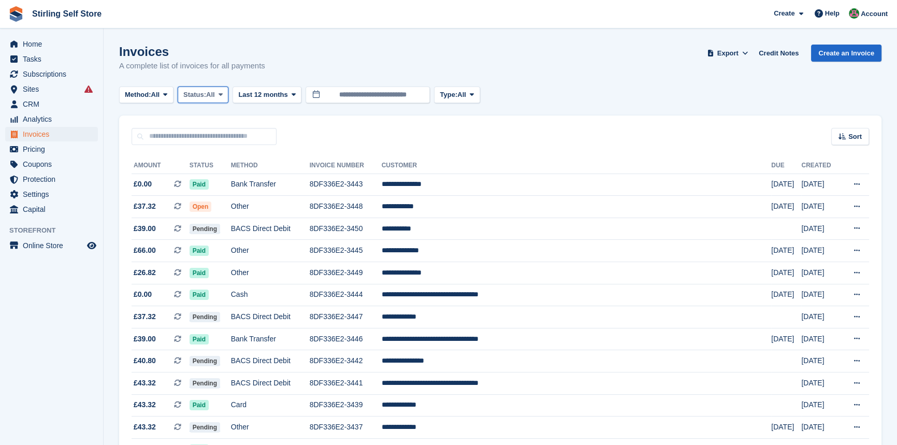
click at [223, 93] on icon at bounding box center [220, 94] width 4 height 7
click at [226, 176] on link "Open" at bounding box center [227, 175] width 90 height 19
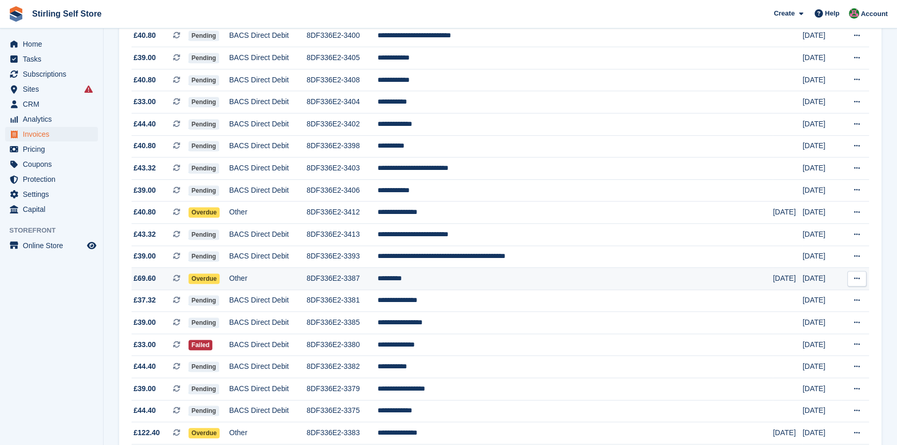
scroll to position [611, 0]
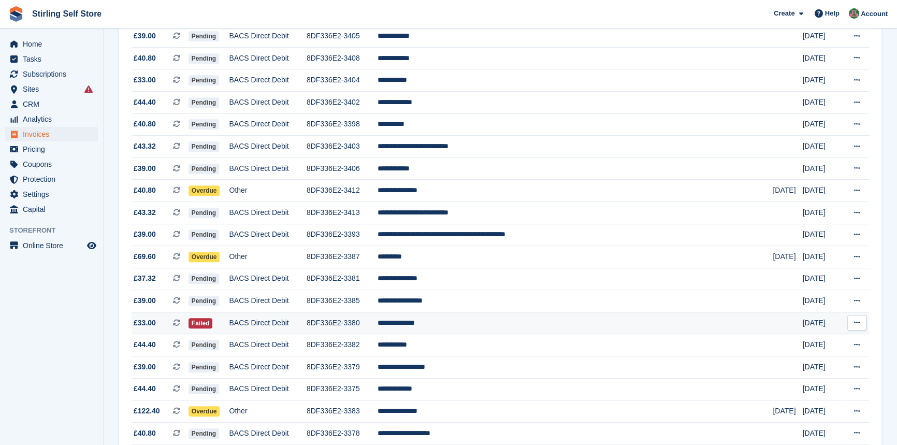
click at [462, 332] on td "**********" at bounding box center [575, 323] width 396 height 22
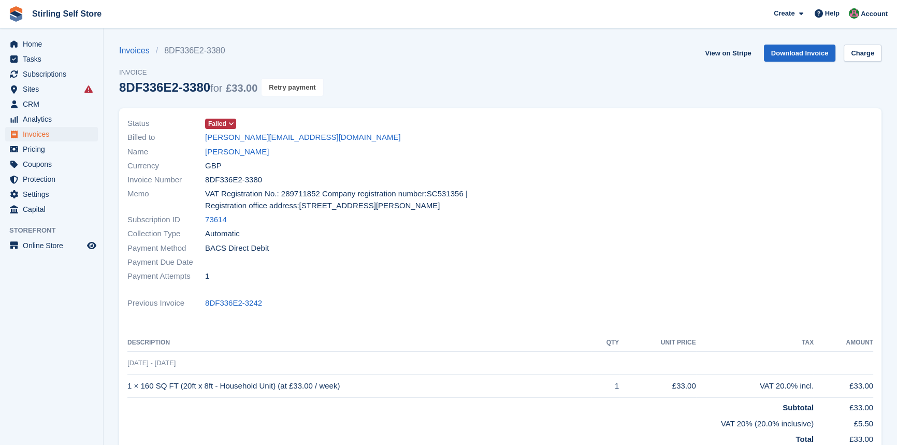
drag, startPoint x: 312, startPoint y: 87, endPoint x: 488, endPoint y: 47, distance: 180.6
click at [312, 87] on button "Retry payment" at bounding box center [291, 87] width 61 height 17
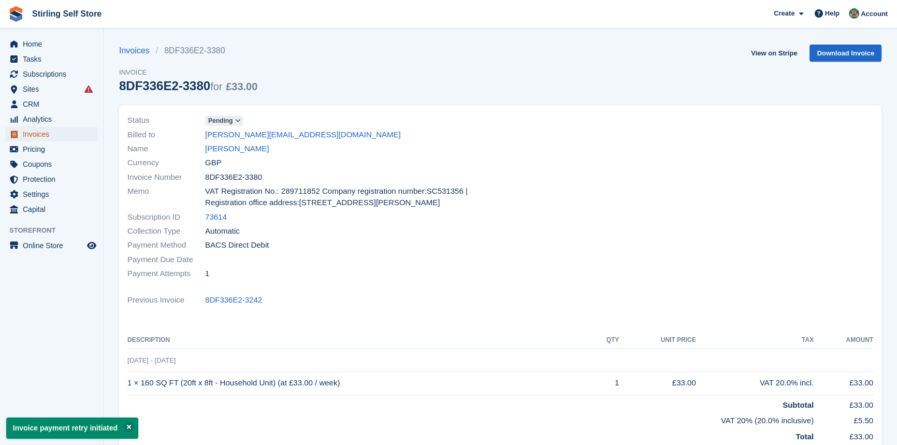
click at [54, 134] on span "Invoices" at bounding box center [54, 134] width 62 height 14
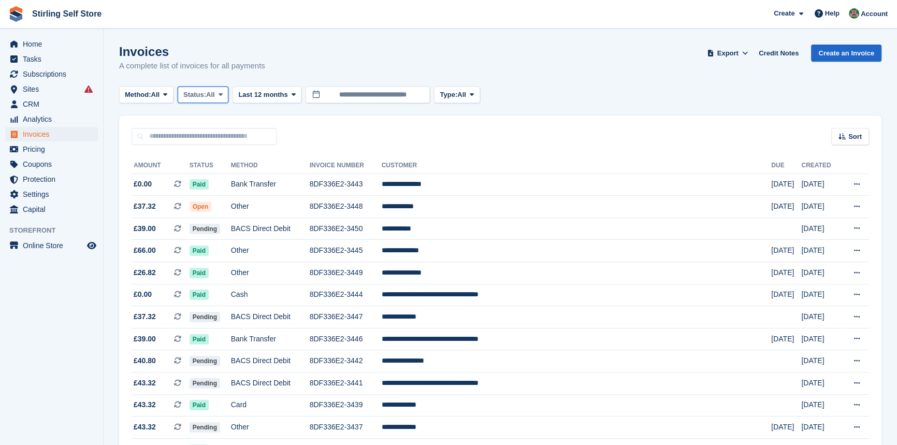
click at [223, 94] on icon at bounding box center [220, 94] width 4 height 7
drag, startPoint x: 225, startPoint y: 179, endPoint x: 257, endPoint y: 174, distance: 32.4
click at [225, 179] on link "Open" at bounding box center [227, 175] width 90 height 19
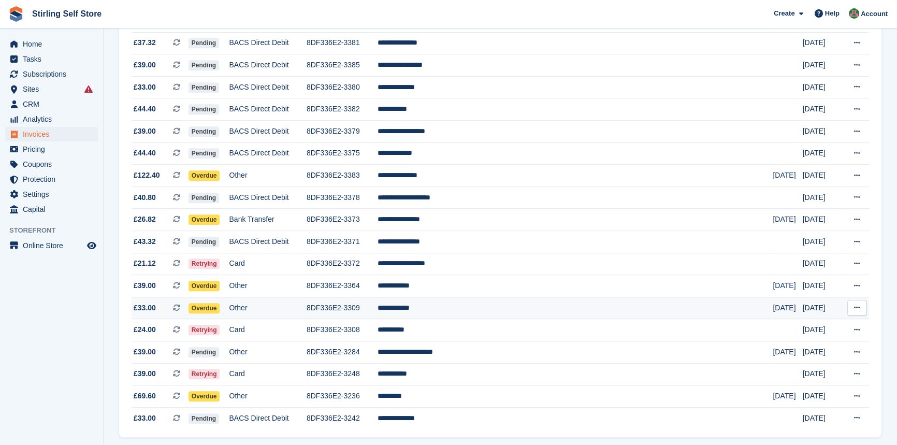
scroll to position [894, 0]
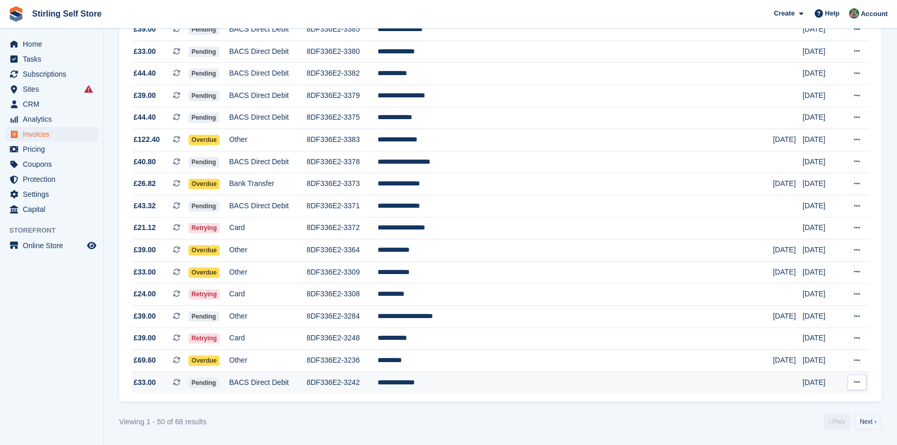
click at [470, 382] on td "**********" at bounding box center [575, 382] width 396 height 22
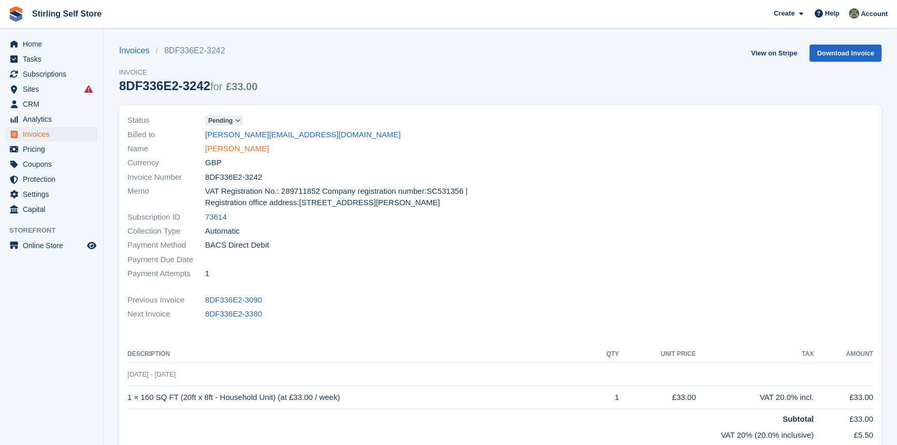
click at [240, 144] on link "[PERSON_NAME]" at bounding box center [237, 149] width 64 height 12
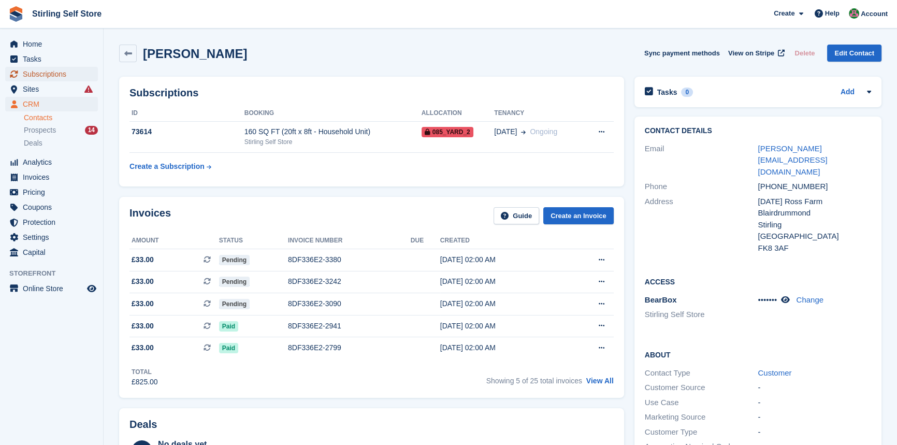
click at [47, 76] on span "Subscriptions" at bounding box center [54, 74] width 62 height 14
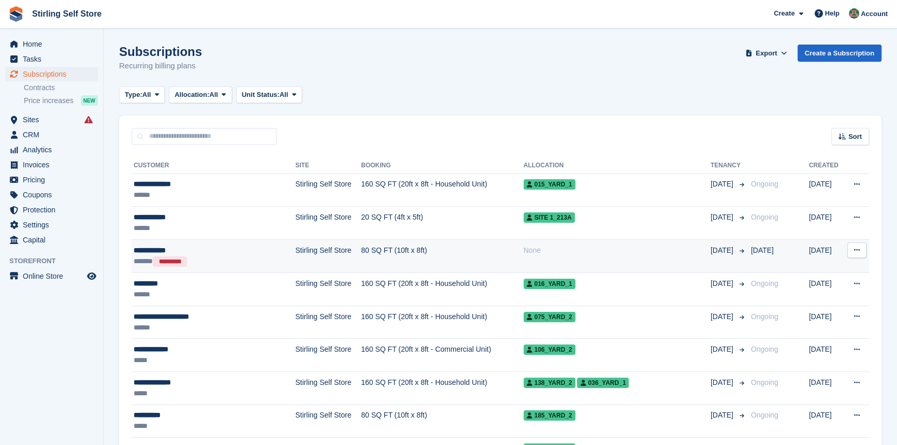
click at [397, 250] on td "80 SQ FT (10ft x 8ft)" at bounding box center [442, 255] width 162 height 33
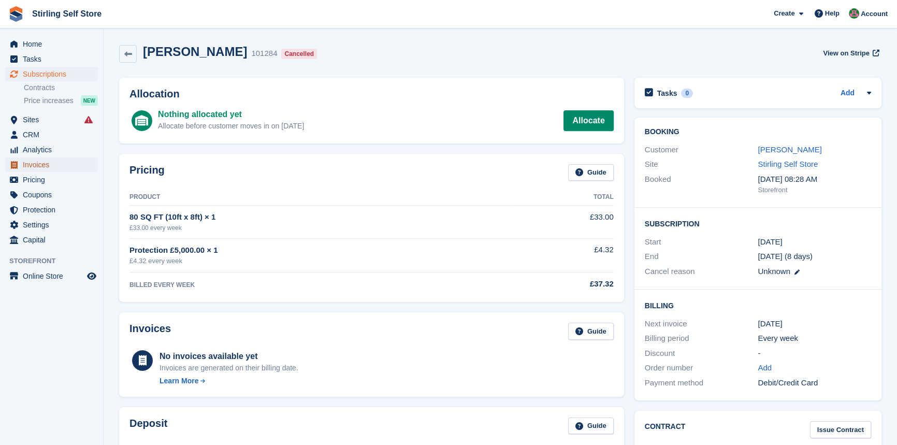
click at [49, 165] on span "Invoices" at bounding box center [54, 164] width 62 height 14
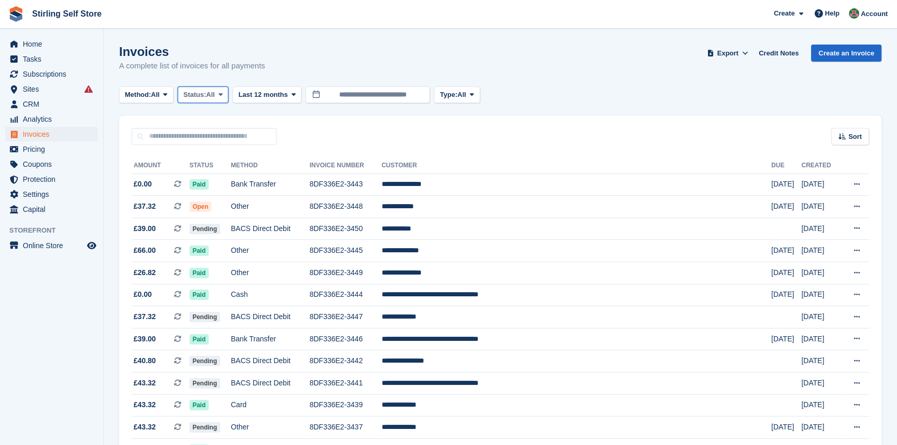
click at [223, 95] on icon at bounding box center [220, 94] width 4 height 7
click at [221, 179] on link "Open" at bounding box center [227, 175] width 90 height 19
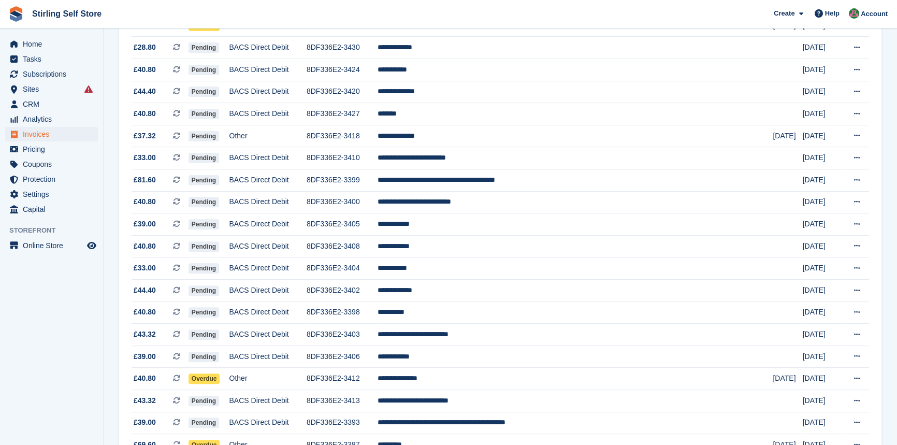
scroll to position [188, 0]
